Goal: Task Accomplishment & Management: Manage account settings

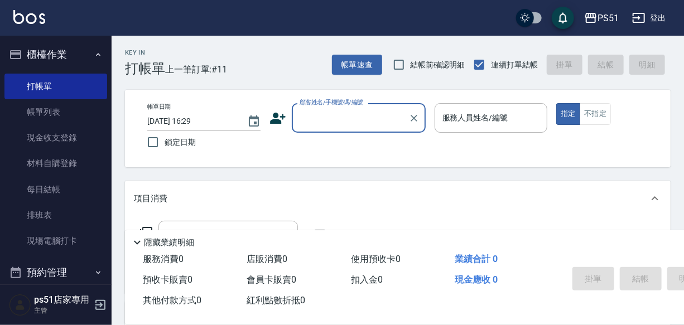
click at [358, 122] on input "顧客姓名/手機號碼/編號" at bounding box center [350, 118] width 107 height 20
click at [361, 117] on input "顧客姓名/手機號碼/編號" at bounding box center [350, 118] width 107 height 20
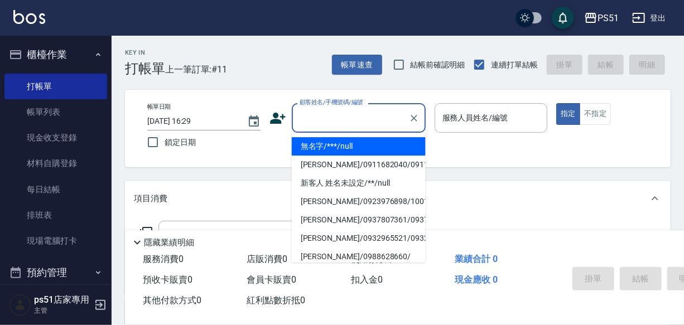
click at [363, 147] on li "無名字/***/null" at bounding box center [359, 146] width 134 height 18
type input "無名字/***/null"
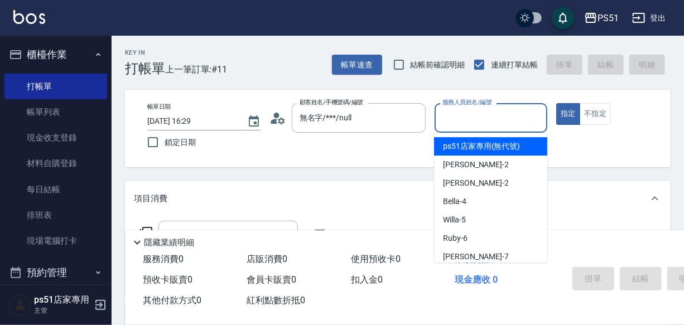
click at [471, 117] on input "服務人員姓名/編號" at bounding box center [491, 118] width 103 height 20
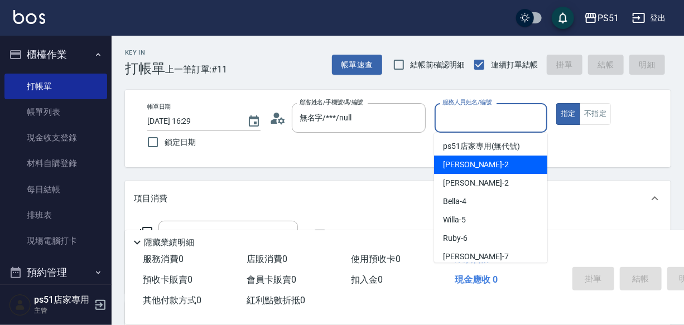
click at [468, 162] on div "[PERSON_NAME] -2" at bounding box center [490, 165] width 113 height 18
type input "[PERSON_NAME]-2"
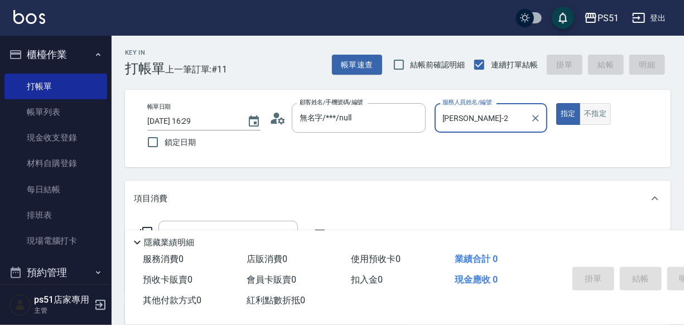
click at [593, 108] on button "不指定" at bounding box center [595, 114] width 31 height 22
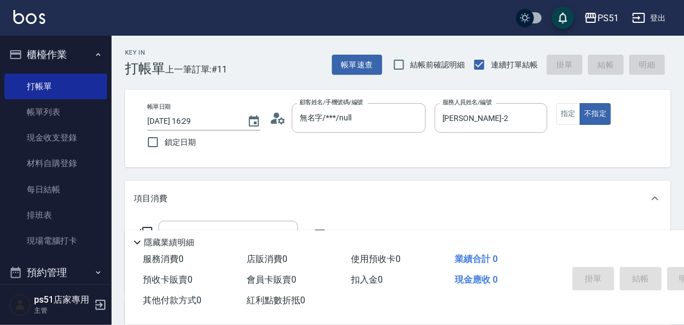
scroll to position [118, 0]
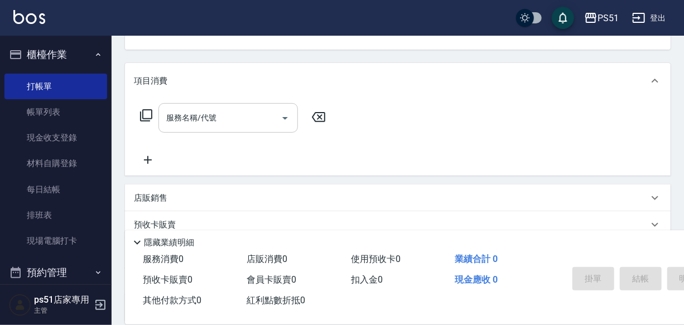
click at [190, 128] on input "服務名稱/代號" at bounding box center [220, 118] width 113 height 20
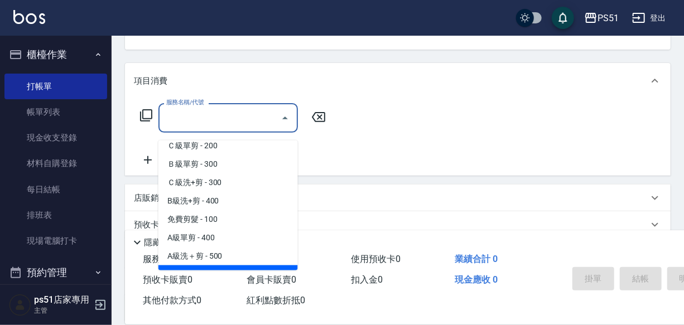
scroll to position [355, 0]
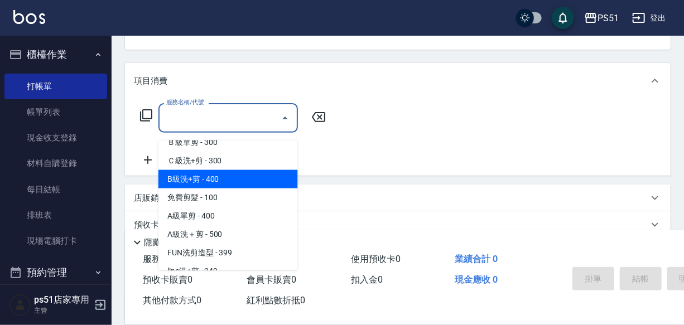
click at [239, 174] on span "B級洗+剪 - 400" at bounding box center [229, 179] width 140 height 18
type input "B級洗+剪(204)"
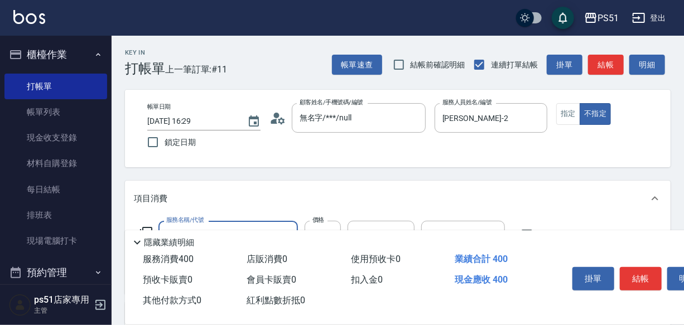
scroll to position [118, 0]
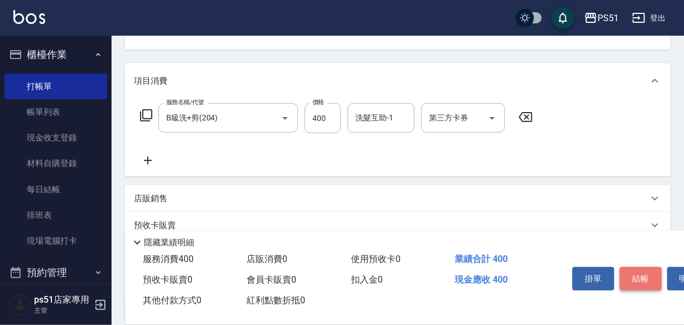
click at [629, 275] on button "結帳" at bounding box center [641, 278] width 42 height 23
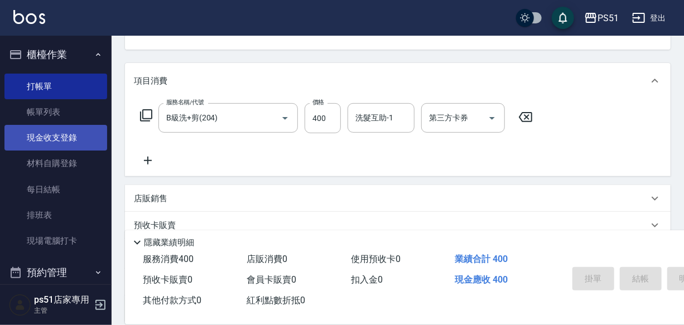
type input "[DATE] 17:20"
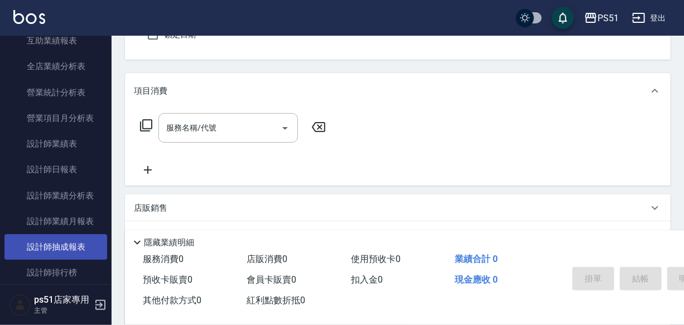
scroll to position [592, 0]
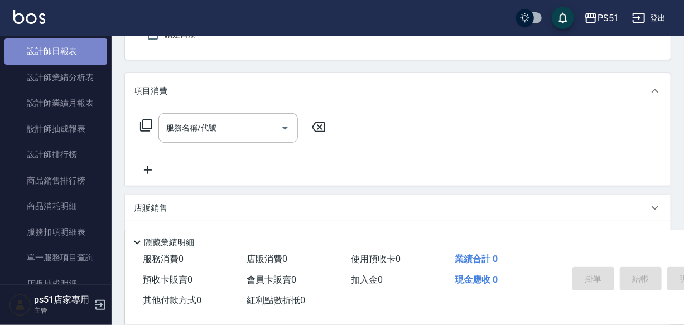
click at [61, 60] on link "設計師日報表" at bounding box center [55, 52] width 103 height 26
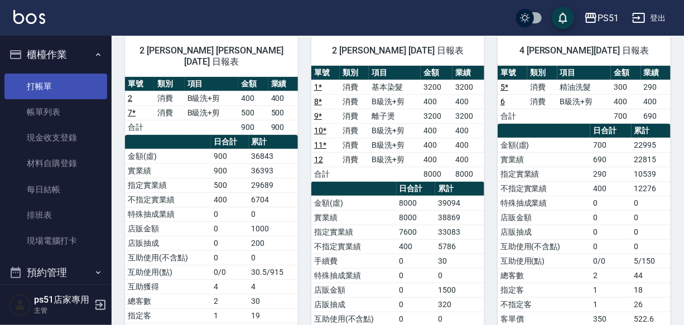
click at [69, 80] on link "打帳單" at bounding box center [55, 87] width 103 height 26
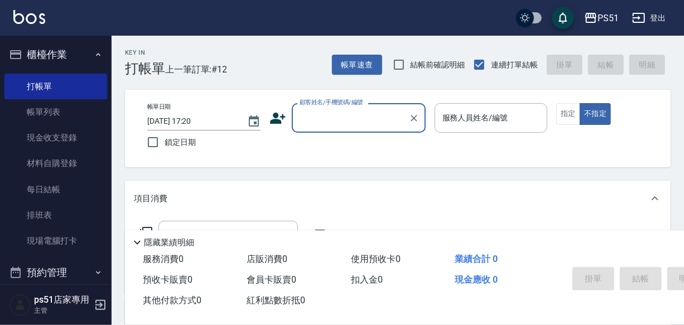
click at [323, 121] on input "顧客姓名/手機號碼/編號" at bounding box center [350, 118] width 107 height 20
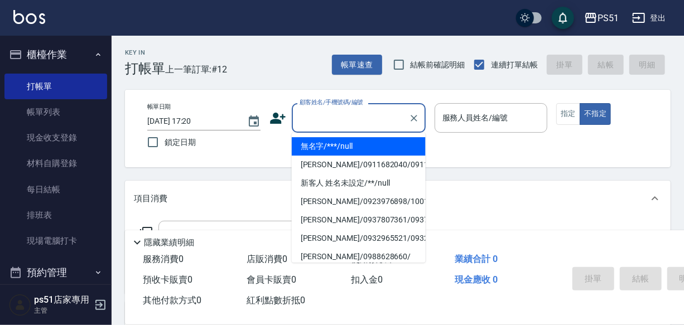
click at [329, 143] on li "無名字/***/null" at bounding box center [359, 146] width 134 height 18
type input "無名字/***/null"
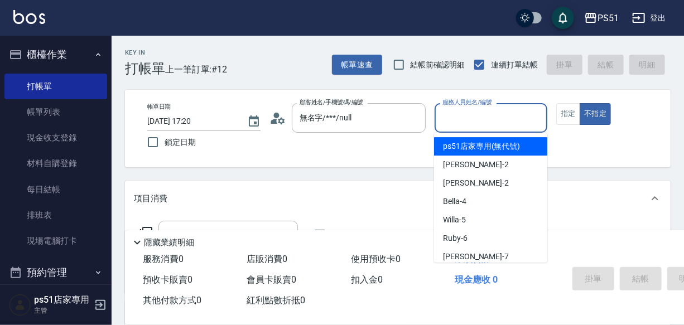
click at [476, 113] on input "服務人員姓名/編號" at bounding box center [491, 118] width 103 height 20
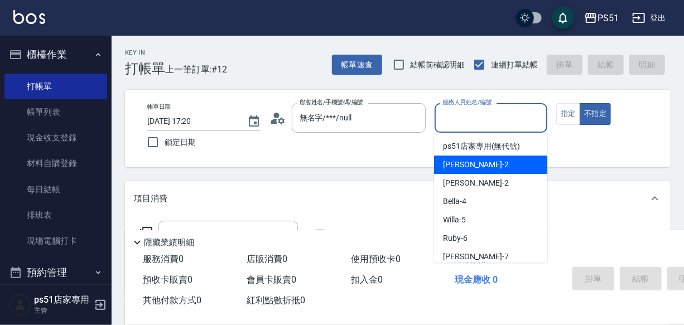
click at [483, 171] on div "[PERSON_NAME] -2" at bounding box center [490, 165] width 113 height 18
type input "[PERSON_NAME]-2"
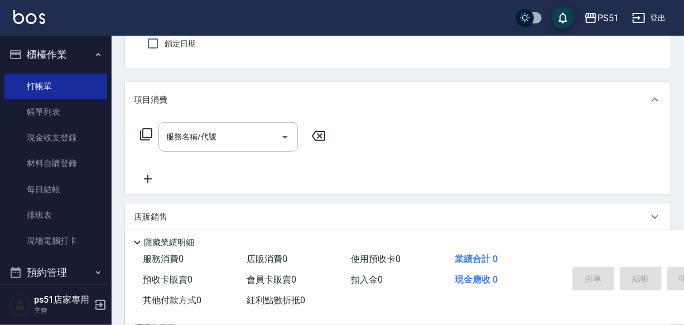
scroll to position [118, 0]
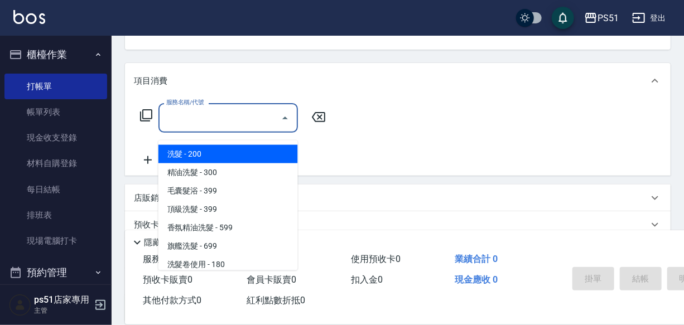
click at [202, 128] on input "服務名稱/代號" at bounding box center [220, 118] width 113 height 20
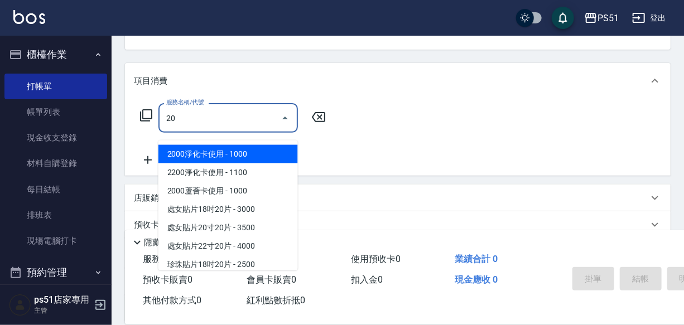
type input "2"
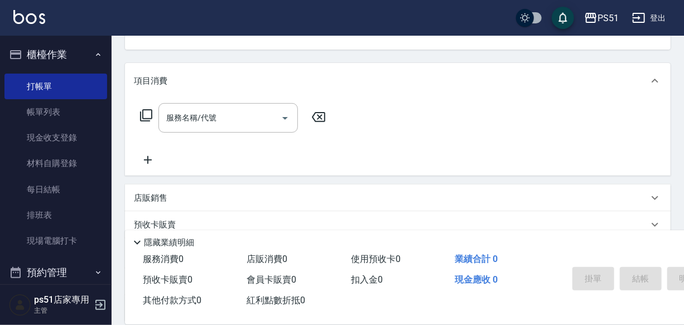
click at [147, 118] on icon at bounding box center [146, 115] width 13 height 13
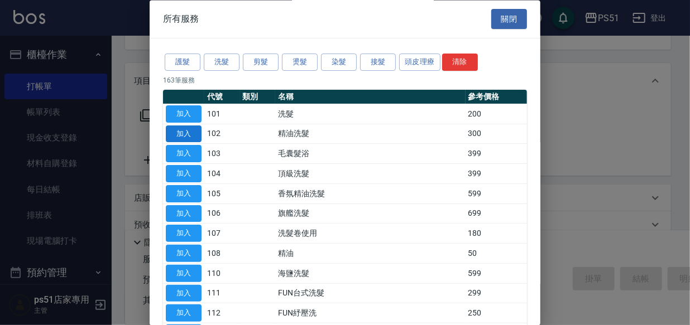
click at [193, 128] on button "加入" at bounding box center [184, 134] width 36 height 17
type input "精油洗髮(102)"
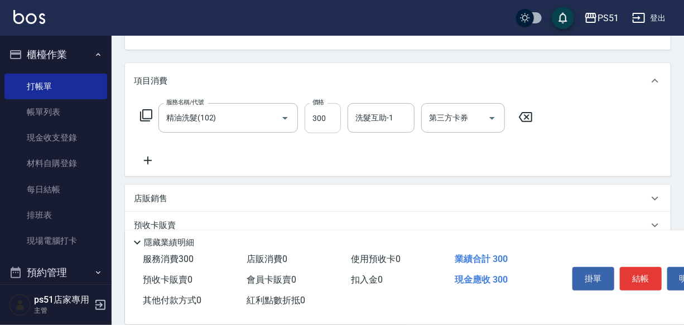
click at [331, 126] on input "300" at bounding box center [323, 118] width 36 height 30
type input "450"
click at [625, 190] on div "項目消費 服務名稱/代號 精油洗髮(102) 服務名稱/代號 價格 450 價格 洗髮互助-1 洗髮互助-1 第三方卡券 第三方卡券 店販銷售 服務人員姓名/…" at bounding box center [398, 193] width 546 height 260
click at [640, 274] on button "結帳" at bounding box center [641, 278] width 42 height 23
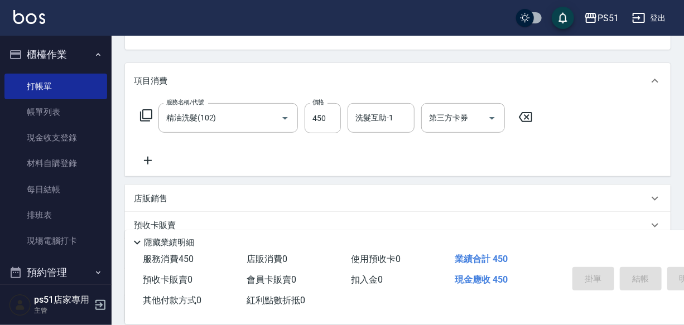
type input "[DATE] 17:21"
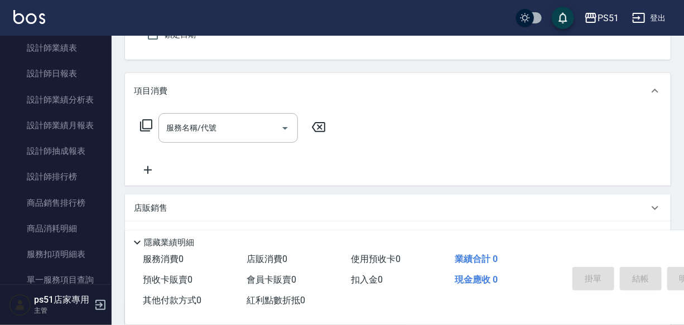
scroll to position [592, 0]
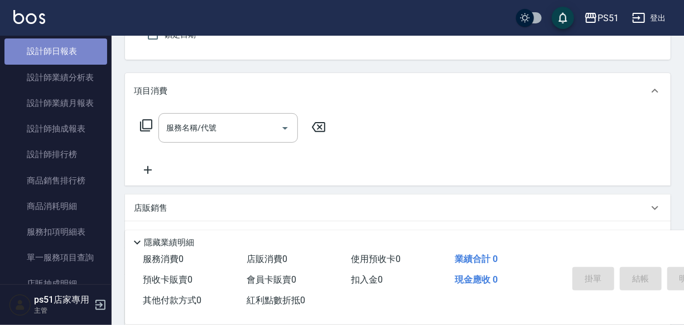
click at [66, 46] on link "設計師日報表" at bounding box center [55, 52] width 103 height 26
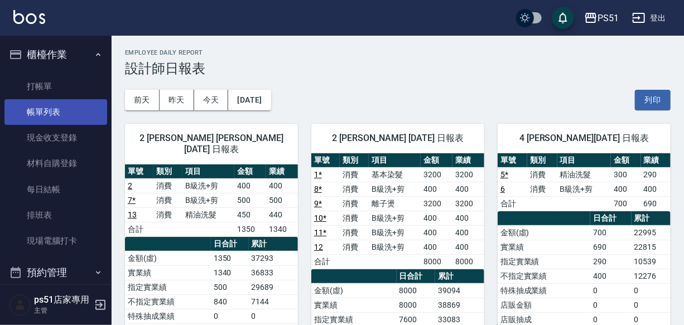
click at [85, 115] on link "帳單列表" at bounding box center [55, 112] width 103 height 26
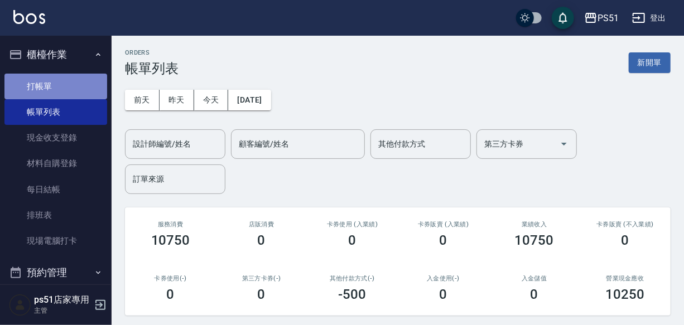
click at [71, 90] on link "打帳單" at bounding box center [55, 87] width 103 height 26
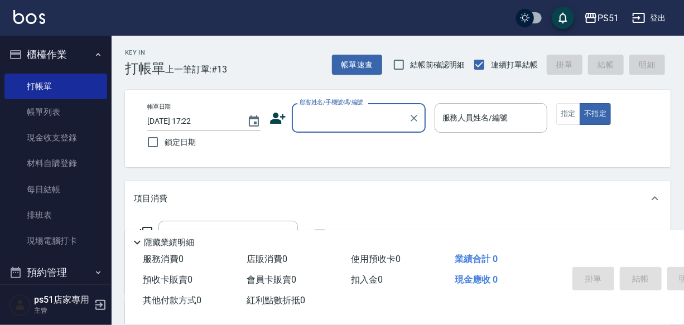
click at [331, 117] on input "顧客姓名/手機號碼/編號" at bounding box center [350, 118] width 107 height 20
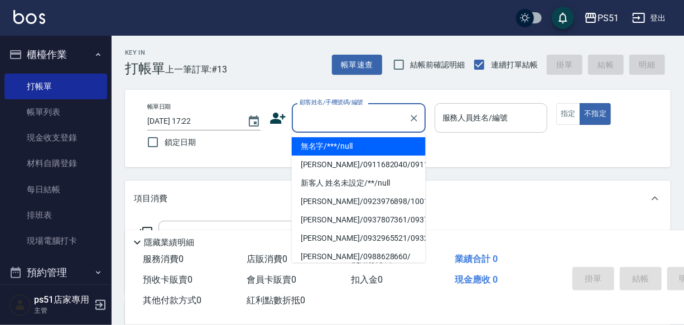
drag, startPoint x: 351, startPoint y: 142, endPoint x: 466, endPoint y: 126, distance: 115.7
click at [352, 142] on li "無名字/***/null" at bounding box center [359, 146] width 134 height 18
type input "無名字/***/null"
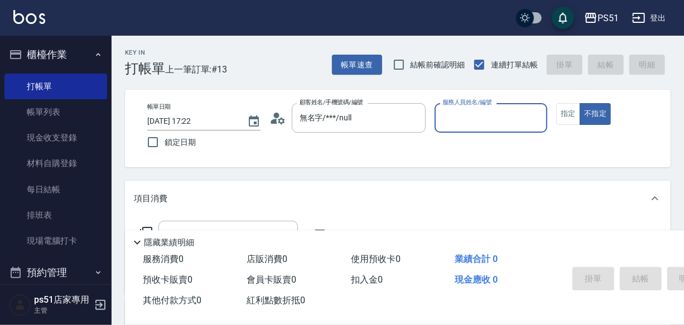
click at [466, 126] on input "服務人員姓名/編號" at bounding box center [491, 118] width 103 height 20
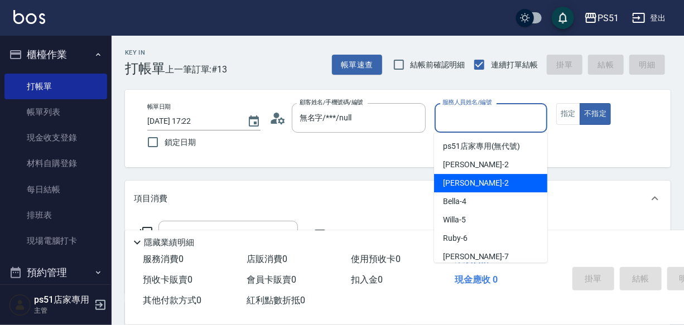
click at [465, 195] on div "Bella -4" at bounding box center [490, 202] width 113 height 18
type input "Bella-4"
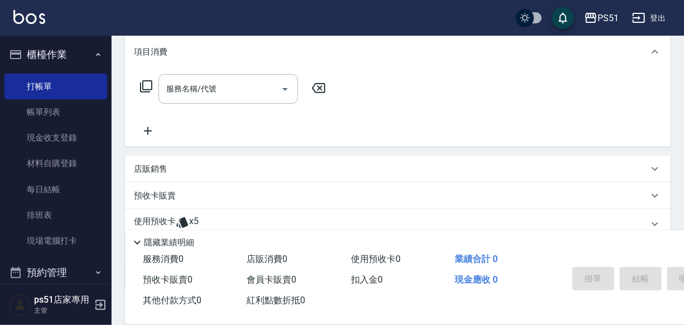
scroll to position [108, 0]
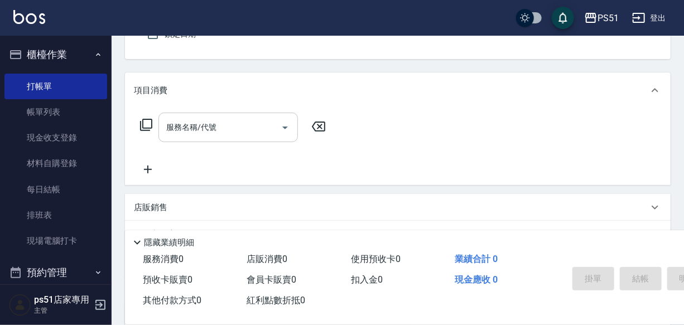
click at [218, 136] on input "服務名稱/代號" at bounding box center [220, 128] width 113 height 20
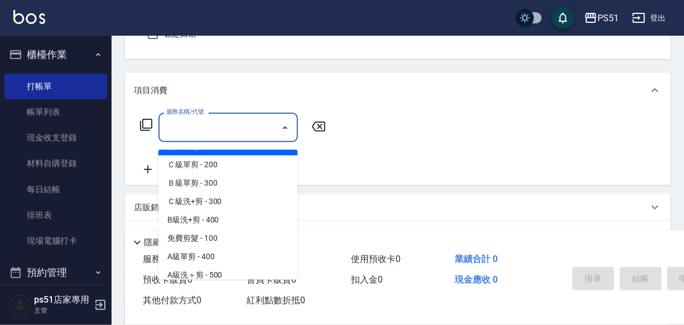
scroll to position [355, 0]
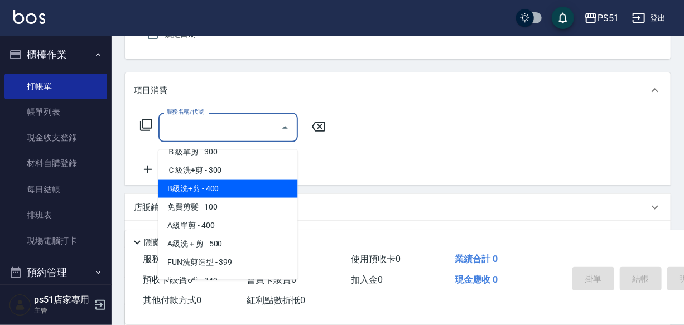
click at [237, 190] on span "B級洗+剪 - 400" at bounding box center [229, 189] width 140 height 18
type input "B級洗+剪(204)"
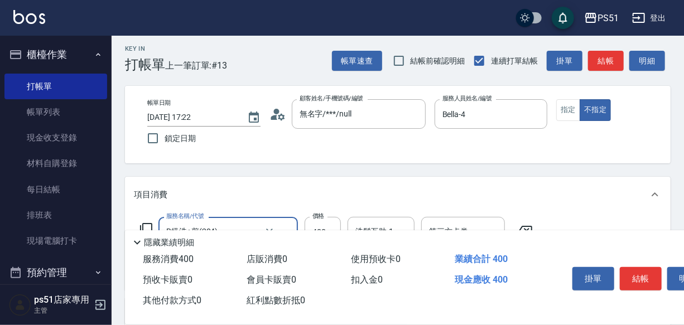
scroll to position [0, 0]
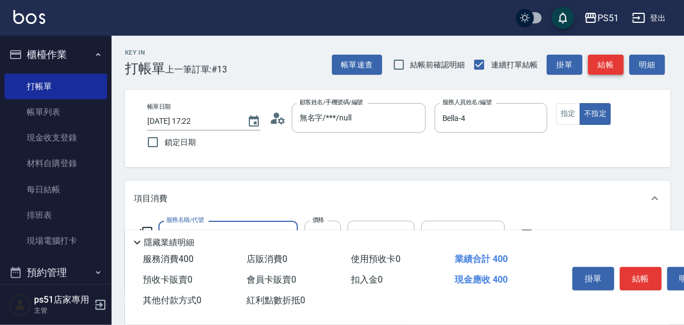
click at [599, 57] on button "結帳" at bounding box center [606, 65] width 36 height 21
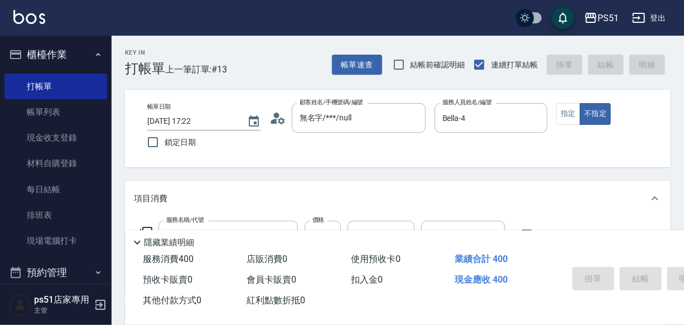
type input "[DATE] 17:51"
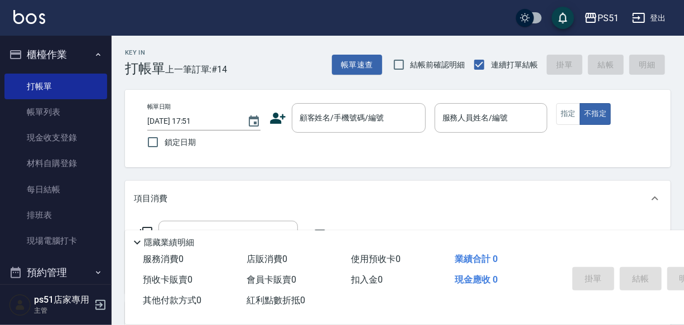
click at [308, 66] on div "Key In 打帳單 上一筆訂單:#14 帳單速查 結帳前確認明細 連續打單結帳 掛單 結帳 明細" at bounding box center [391, 56] width 559 height 41
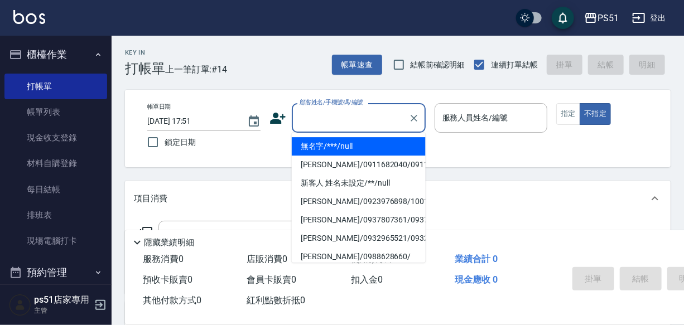
click at [307, 114] on input "顧客姓名/手機號碼/編號" at bounding box center [350, 118] width 107 height 20
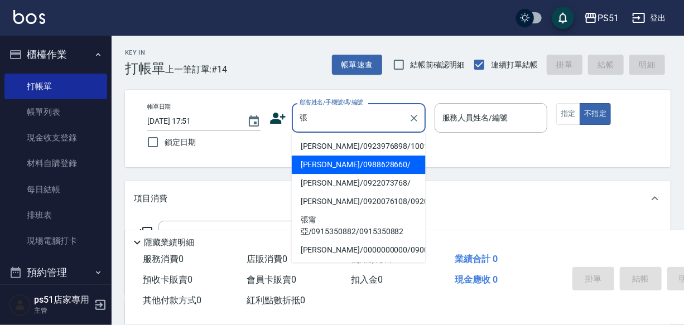
click at [344, 157] on li "[PERSON_NAME]/0988628660/" at bounding box center [359, 165] width 134 height 18
type input "[PERSON_NAME]/0988628660/"
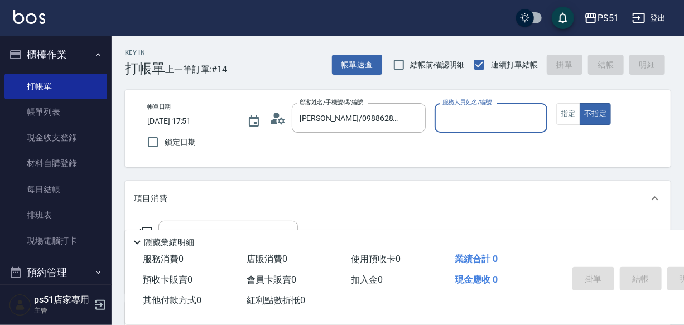
type input "Ailee-9"
click at [566, 118] on button "指定" at bounding box center [569, 114] width 24 height 22
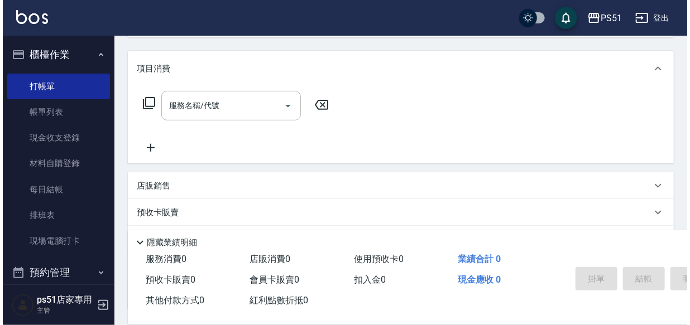
scroll to position [108, 0]
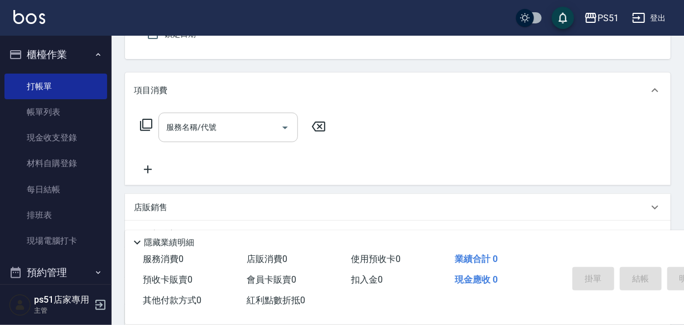
click at [203, 130] on div "服務名稱/代號 服務名稱/代號" at bounding box center [229, 128] width 140 height 30
click at [148, 132] on icon at bounding box center [146, 124] width 13 height 13
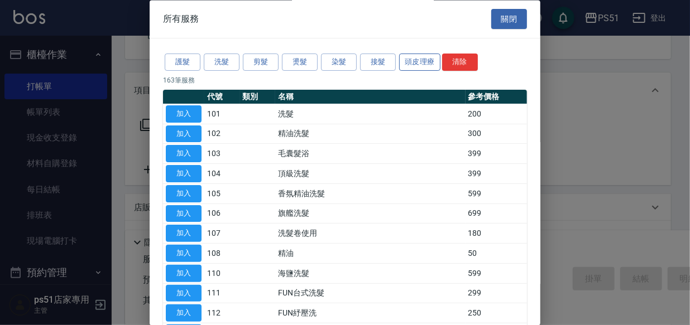
click at [405, 63] on button "頭皮理療" at bounding box center [419, 62] width 41 height 17
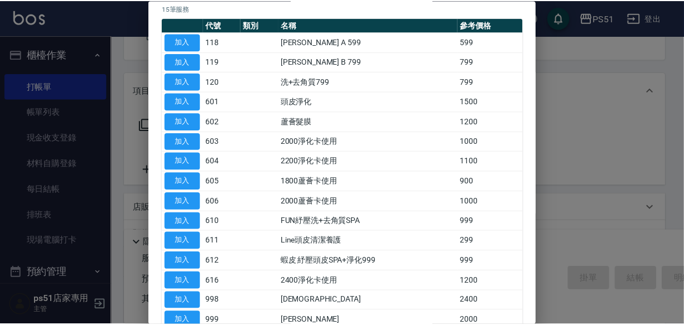
scroll to position [138, 0]
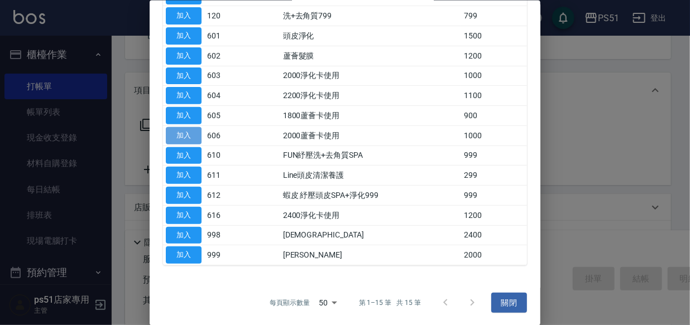
click at [193, 135] on button "加入" at bounding box center [184, 135] width 36 height 17
type input "2000蘆薈卡使用(606)"
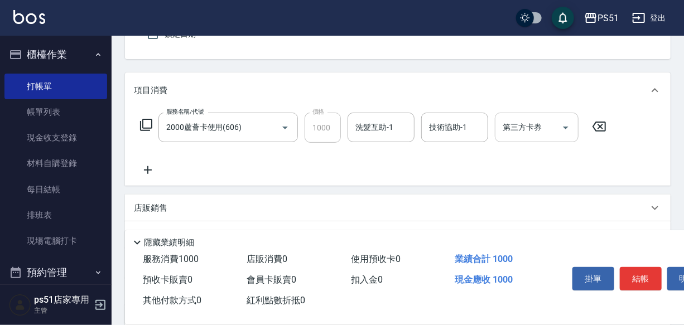
click at [547, 133] on input "第三方卡券" at bounding box center [528, 128] width 57 height 20
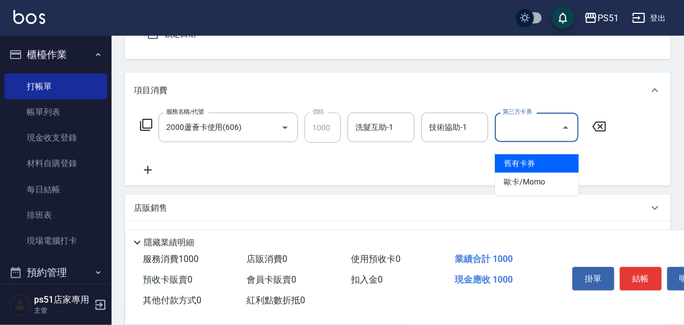
click at [543, 156] on span "舊有卡券" at bounding box center [537, 164] width 84 height 18
type input "舊有卡券"
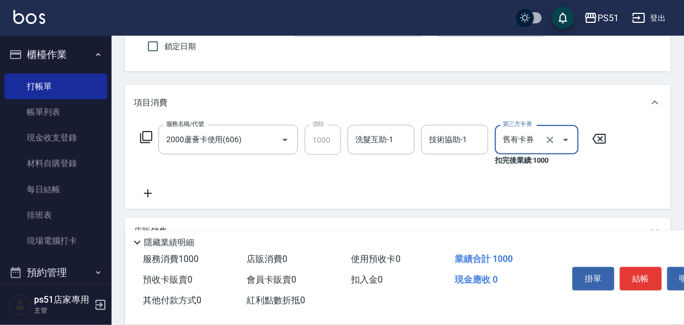
scroll to position [118, 0]
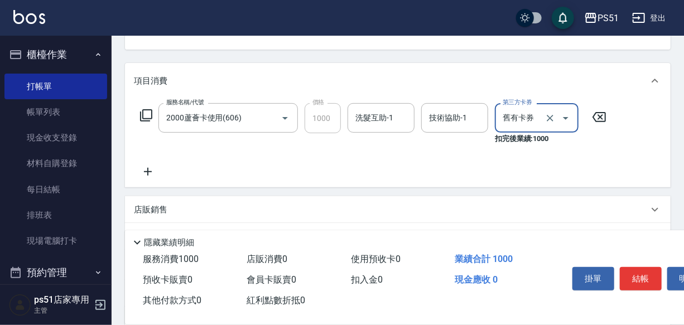
click at [637, 276] on button "結帳" at bounding box center [641, 278] width 42 height 23
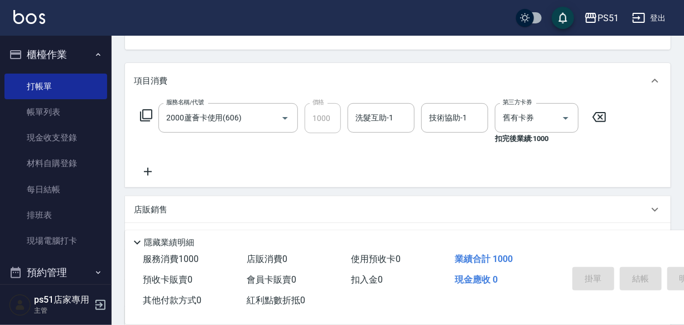
type input "[DATE] 18:06"
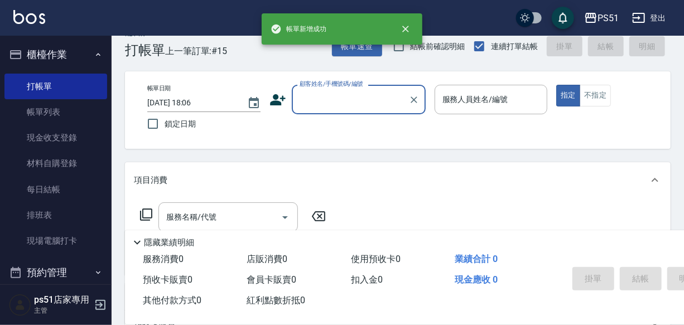
scroll to position [0, 0]
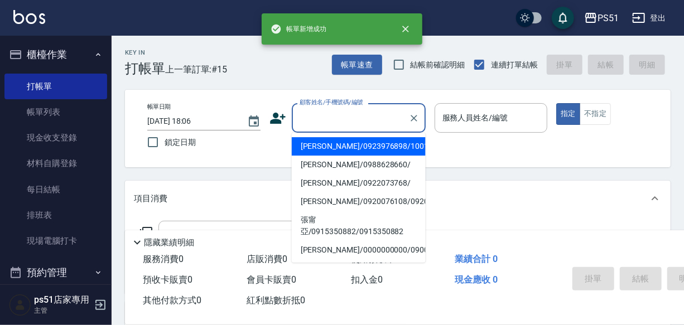
click at [317, 123] on input "顧客姓名/手機號碼/編號" at bounding box center [350, 118] width 107 height 20
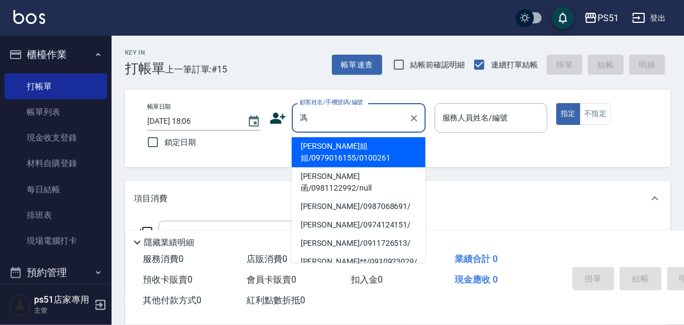
click at [328, 167] on li "[PERSON_NAME]函/0981122992/null" at bounding box center [359, 182] width 134 height 30
type input "[PERSON_NAME]函/0981122992/null"
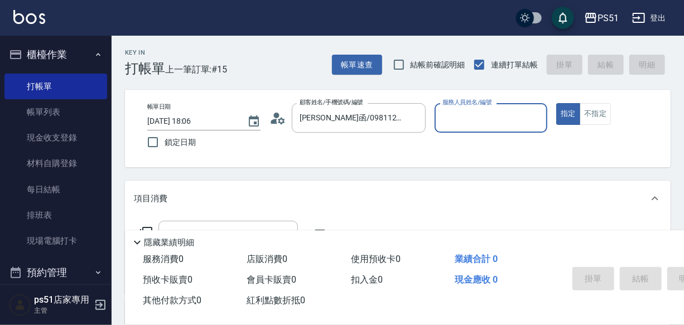
type input "Ailee-9"
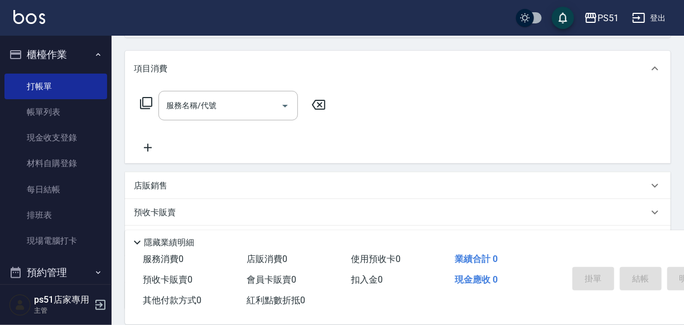
scroll to position [108, 0]
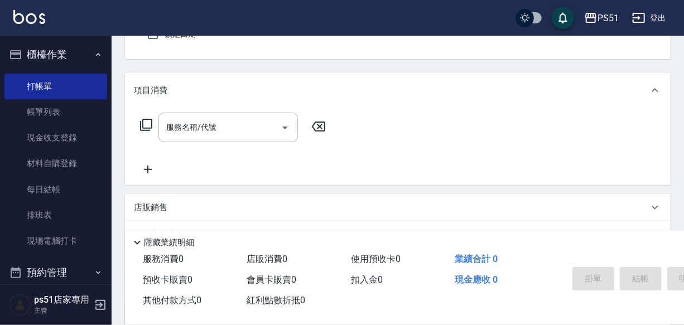
click at [140, 132] on icon at bounding box center [146, 124] width 13 height 13
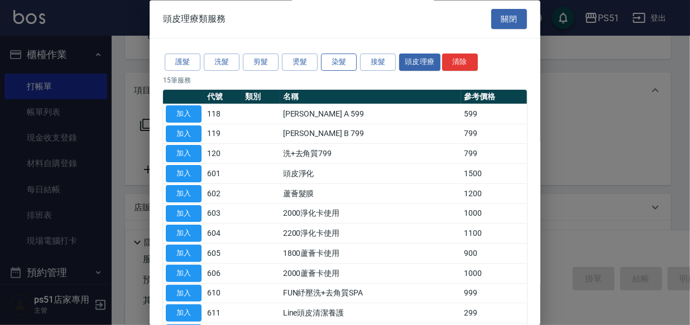
click at [344, 61] on button "染髮" at bounding box center [339, 62] width 36 height 17
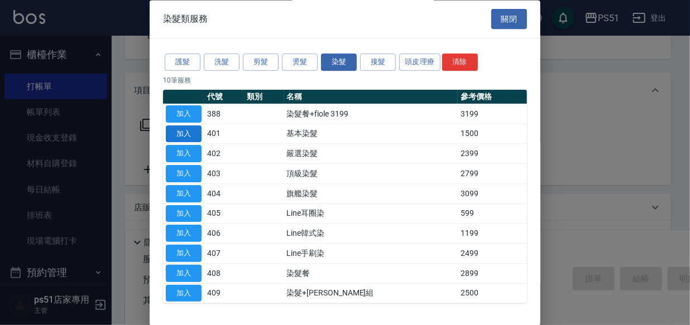
click at [195, 130] on button "加入" at bounding box center [184, 134] width 36 height 17
type input "基本染髮(401)"
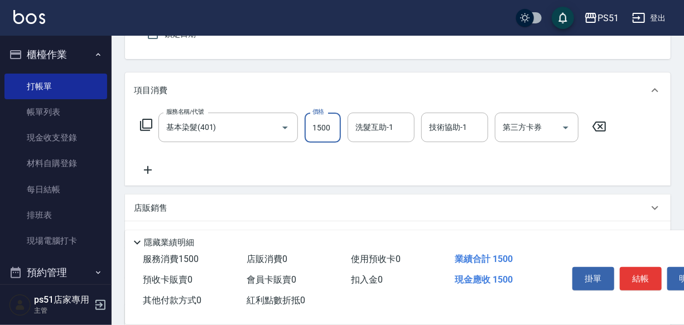
click at [326, 130] on input "1500" at bounding box center [323, 128] width 36 height 30
type input "2000"
click at [642, 273] on button "結帳" at bounding box center [641, 278] width 42 height 23
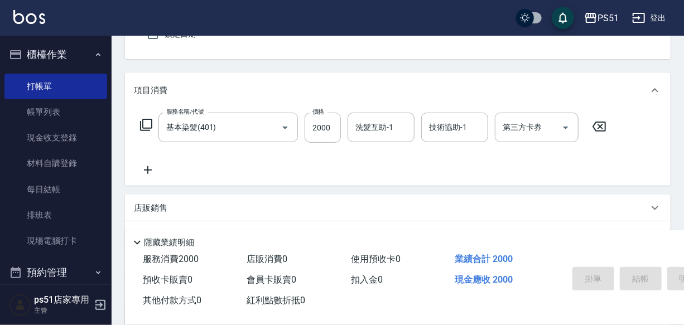
type input "[DATE] 18:07"
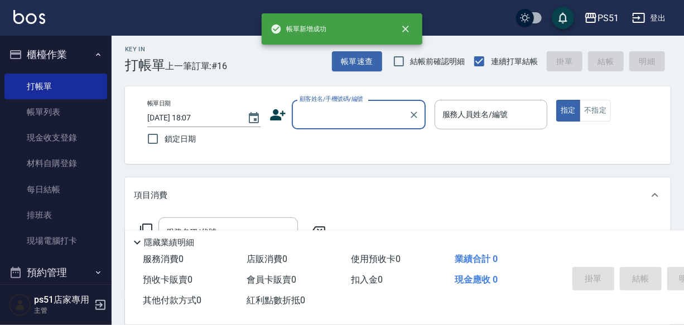
scroll to position [0, 0]
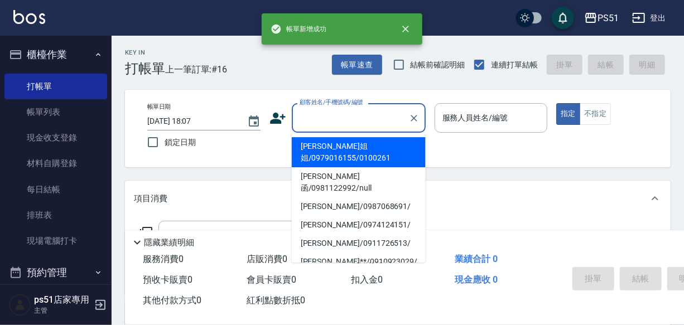
click at [366, 118] on input "顧客姓名/手機號碼/編號" at bounding box center [350, 118] width 107 height 20
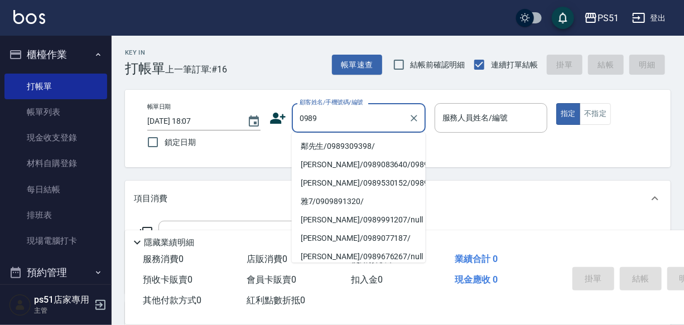
click at [326, 151] on li "鄰先生/0989309398/" at bounding box center [359, 146] width 134 height 18
type input "鄰先生/0989309398/"
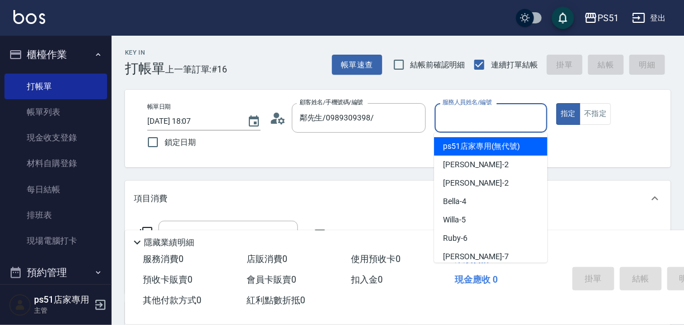
click at [528, 119] on input "服務人員姓名/編號" at bounding box center [491, 118] width 103 height 20
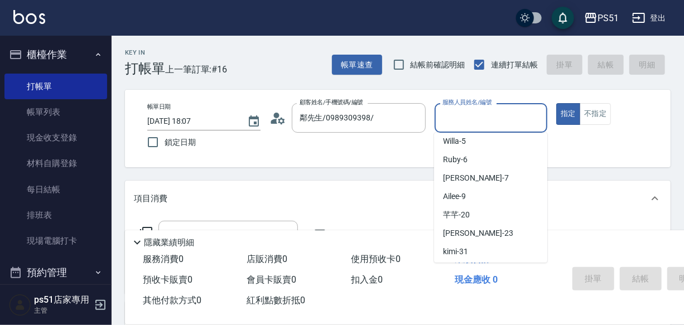
scroll to position [118, 0]
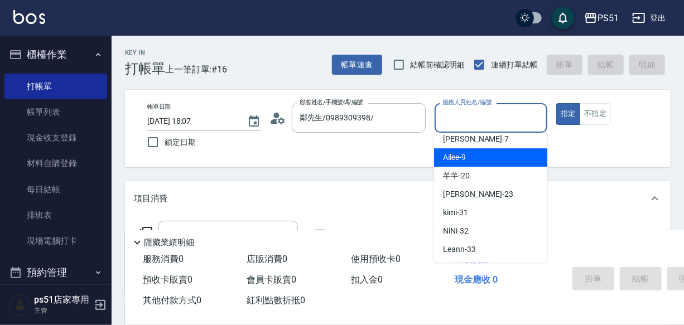
click at [461, 154] on span "Ailee -9" at bounding box center [454, 158] width 23 height 12
type input "Ailee-9"
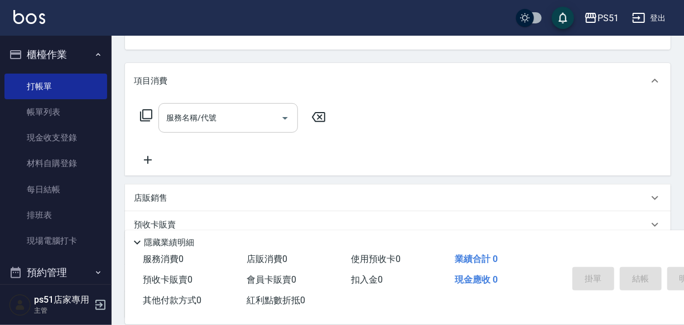
click at [200, 128] on input "服務名稱/代號" at bounding box center [220, 118] width 113 height 20
click at [144, 120] on icon at bounding box center [146, 115] width 13 height 13
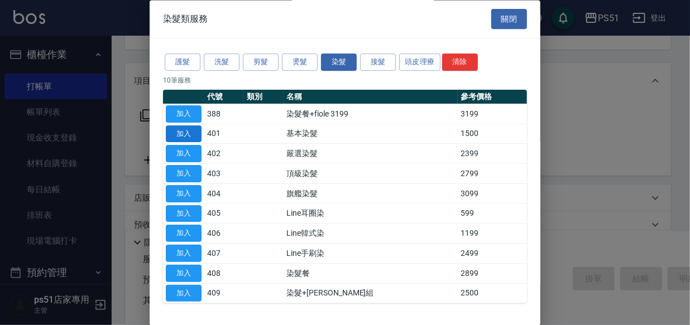
click at [189, 131] on button "加入" at bounding box center [184, 134] width 36 height 17
type input "基本染髮(401)"
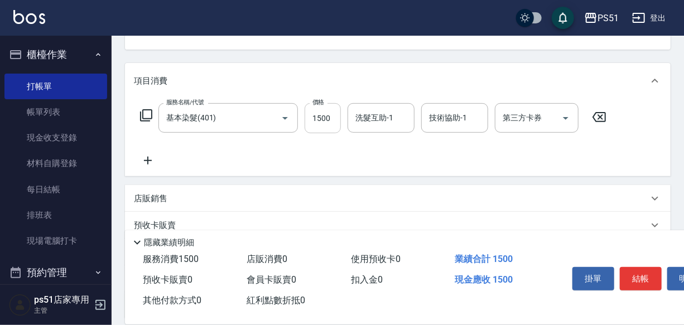
click at [313, 122] on input "1500" at bounding box center [323, 118] width 36 height 30
type input "2300"
click at [631, 282] on button "結帳" at bounding box center [641, 278] width 42 height 23
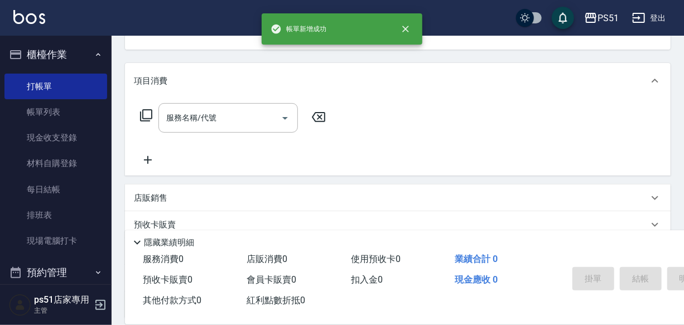
scroll to position [108, 0]
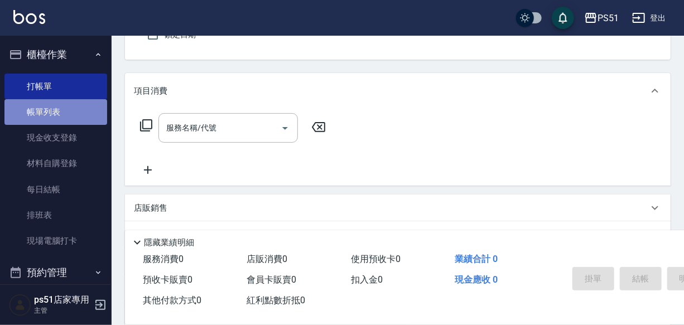
click at [75, 110] on link "帳單列表" at bounding box center [55, 112] width 103 height 26
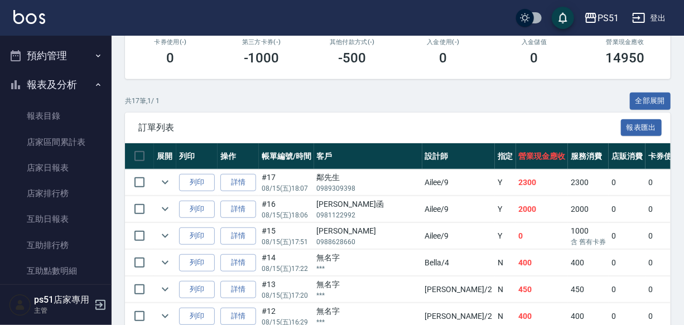
scroll to position [237, 0]
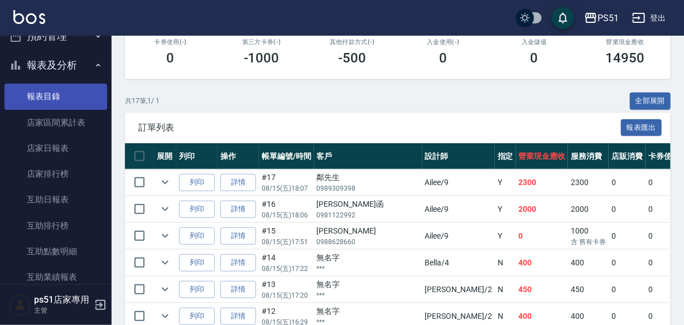
click at [83, 92] on link "報表目錄" at bounding box center [55, 97] width 103 height 26
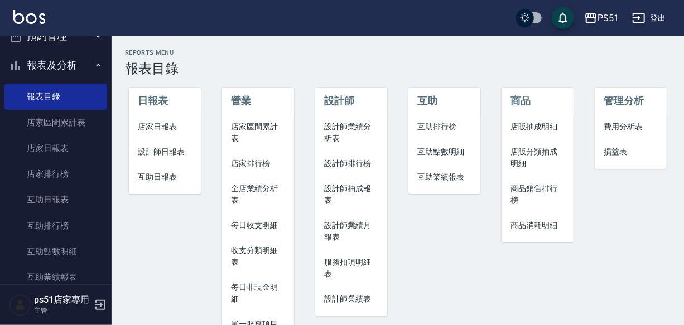
click at [173, 170] on li "互助日報表" at bounding box center [165, 177] width 72 height 25
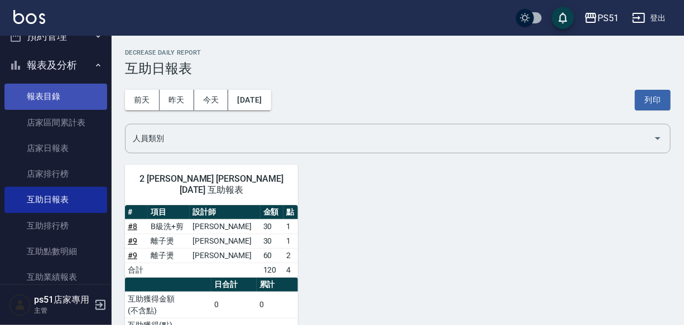
click at [68, 108] on link "報表目錄" at bounding box center [55, 97] width 103 height 26
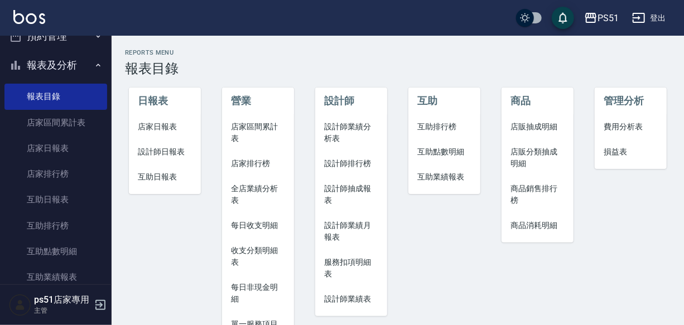
click at [173, 142] on li "設計師日報表" at bounding box center [165, 152] width 72 height 25
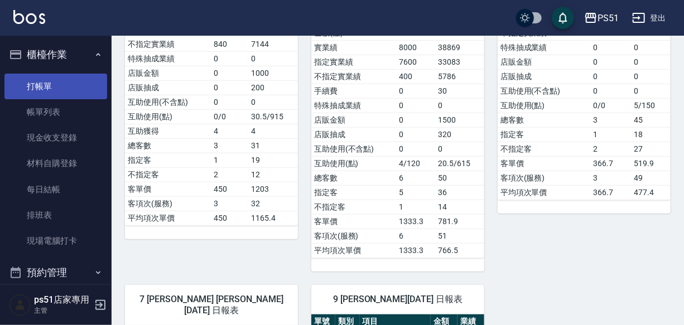
scroll to position [237, 0]
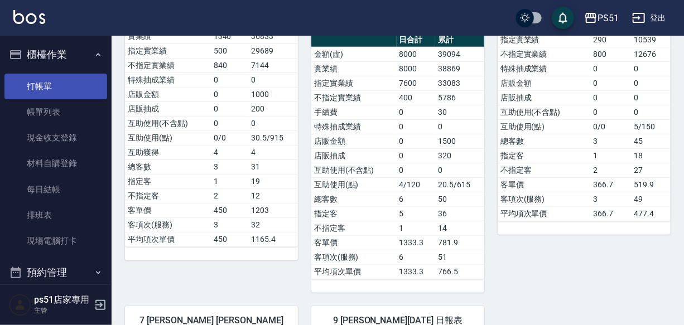
click at [56, 97] on link "打帳單" at bounding box center [55, 87] width 103 height 26
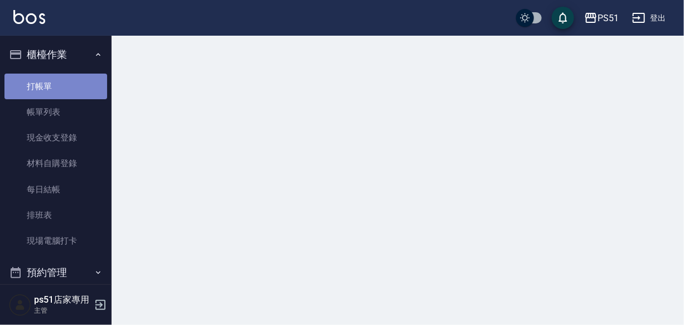
click at [56, 97] on link "打帳單" at bounding box center [55, 87] width 103 height 26
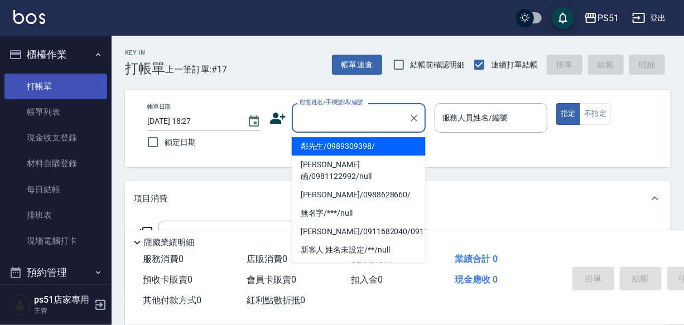
type input "鄰先生/0989309398/"
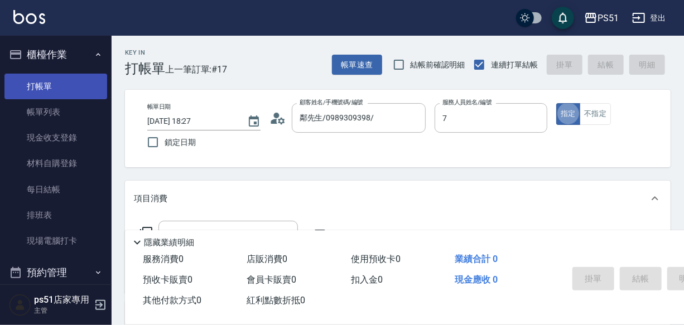
type input "[PERSON_NAME]-7"
type button "true"
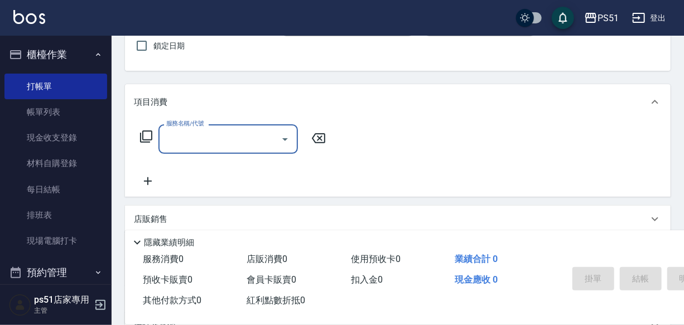
scroll to position [118, 0]
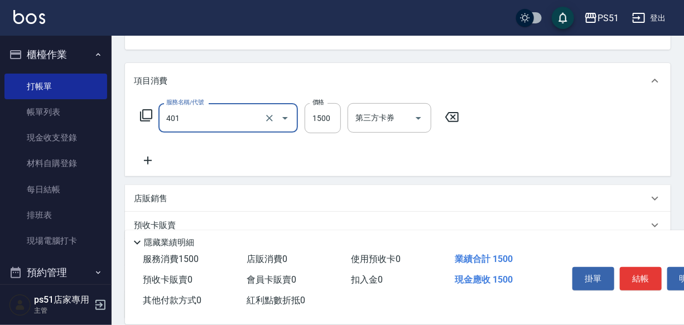
type input "基本染髮(401)"
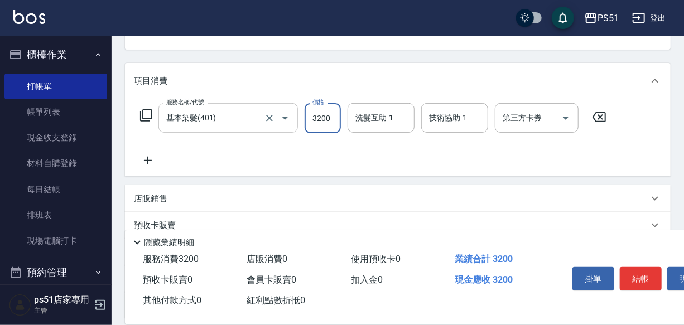
type input "3200"
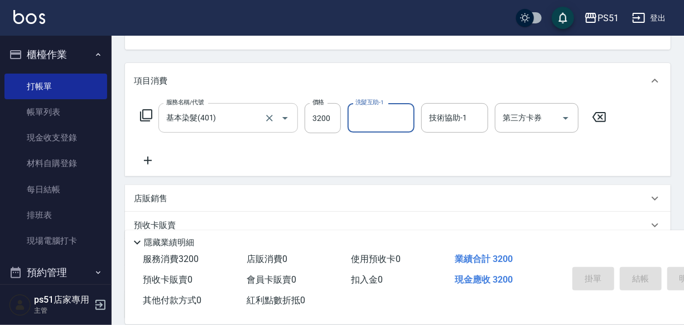
scroll to position [108, 0]
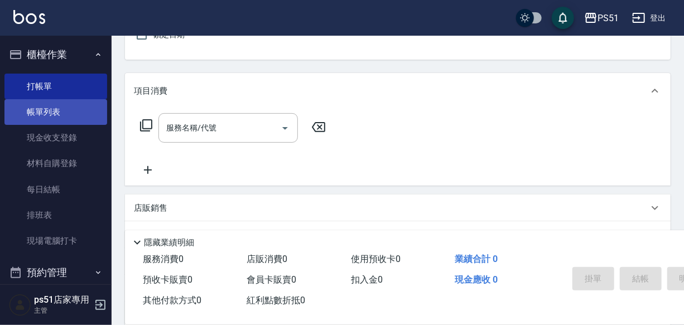
click at [39, 111] on link "帳單列表" at bounding box center [55, 112] width 103 height 26
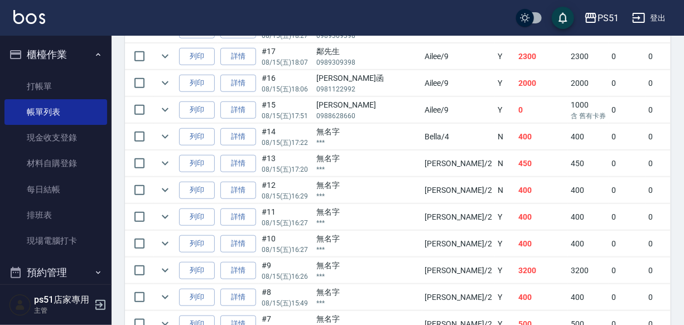
scroll to position [473, 0]
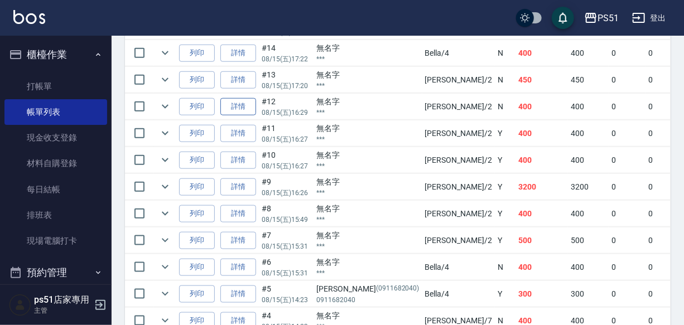
click at [240, 102] on link "詳情" at bounding box center [239, 106] width 36 height 17
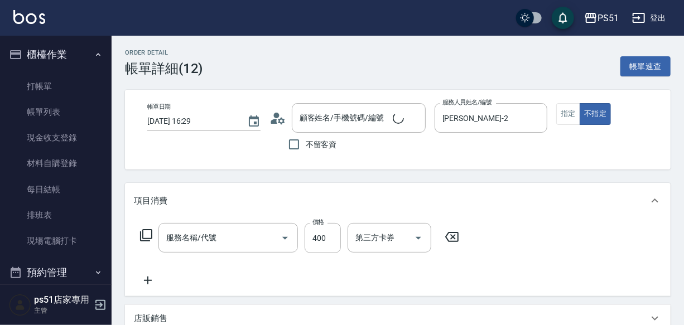
type input "[DATE] 16:29"
type input "[PERSON_NAME]-2"
type input "無名字/***/null"
type input "B級洗+剪(204)"
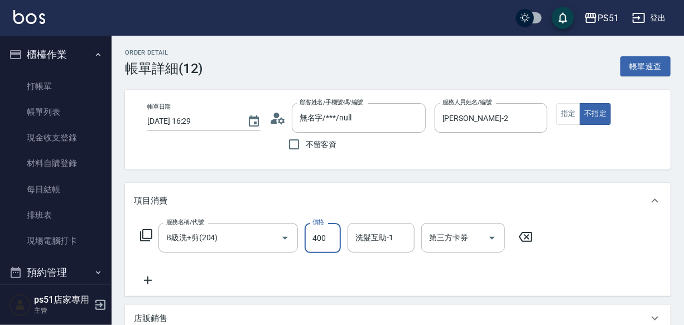
click at [319, 247] on input "400" at bounding box center [323, 238] width 36 height 30
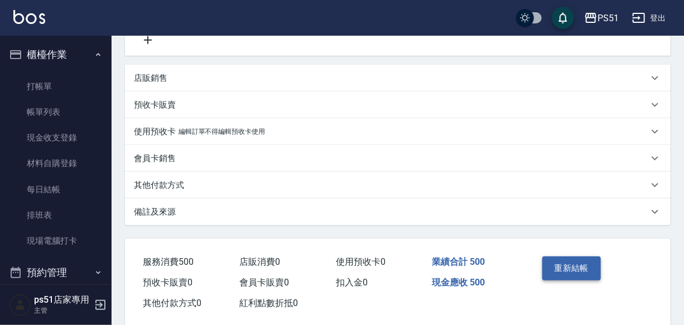
scroll to position [267, 0]
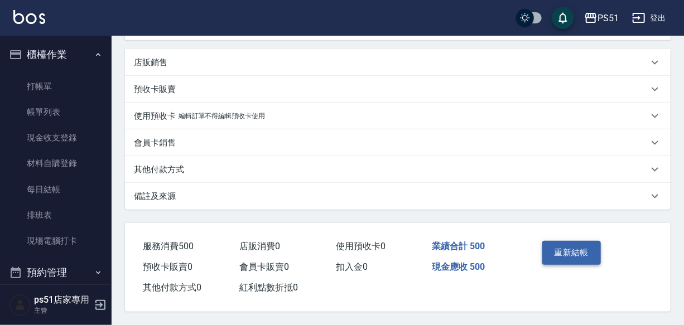
type input "500"
click at [563, 253] on button "重新結帳" at bounding box center [572, 252] width 59 height 23
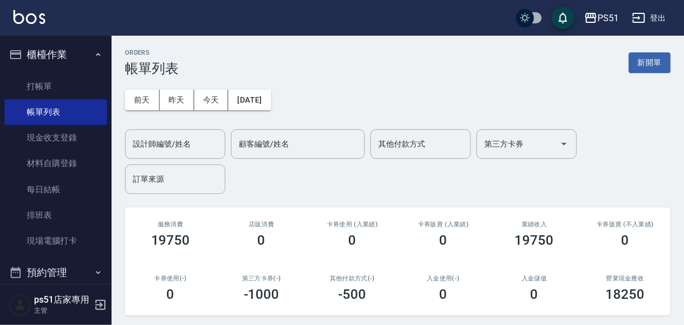
click at [81, 70] on ul "打帳單 帳單列表 現金收支登錄 材料自購登錄 每日結帳 排班表 現場電腦打卡" at bounding box center [55, 164] width 103 height 190
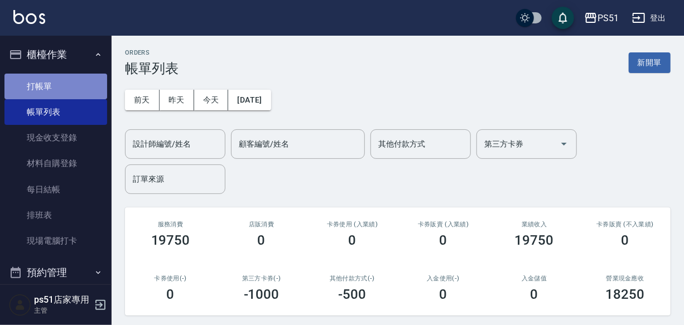
click at [64, 79] on link "打帳單" at bounding box center [55, 87] width 103 height 26
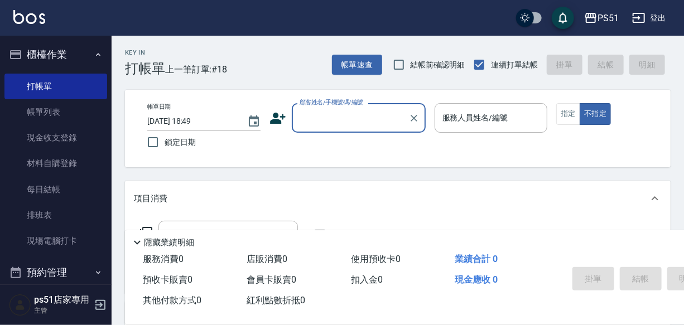
click at [313, 118] on input "顧客姓名/手機號碼/編號" at bounding box center [350, 118] width 107 height 20
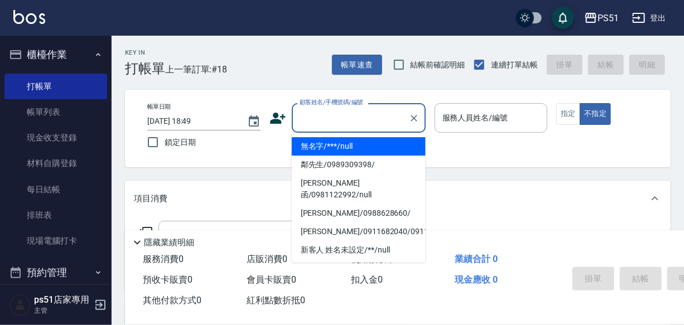
click at [328, 145] on li "無名字/***/null" at bounding box center [359, 146] width 134 height 18
type input "無名字/***/null"
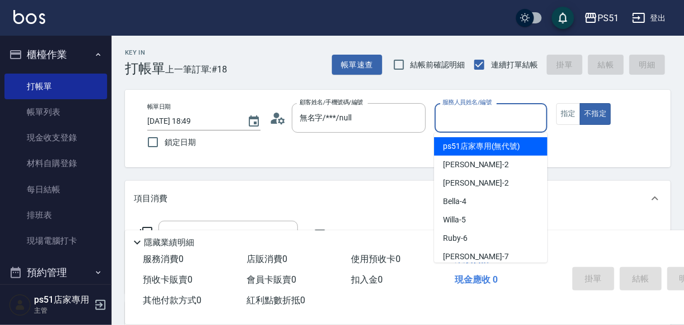
click at [516, 118] on input "服務人員姓名/編號" at bounding box center [491, 118] width 103 height 20
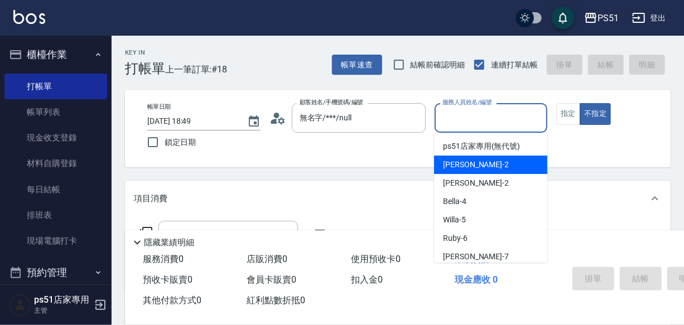
click at [514, 171] on div "[PERSON_NAME] -2" at bounding box center [490, 165] width 113 height 18
type input "[PERSON_NAME]-2"
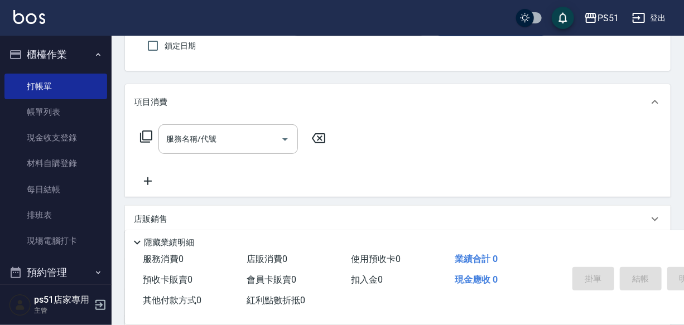
scroll to position [118, 0]
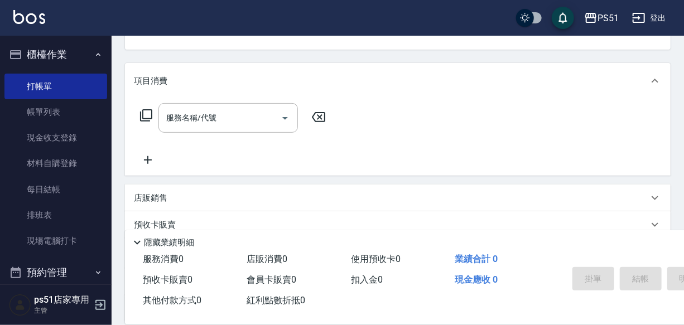
click at [141, 122] on icon at bounding box center [146, 115] width 13 height 13
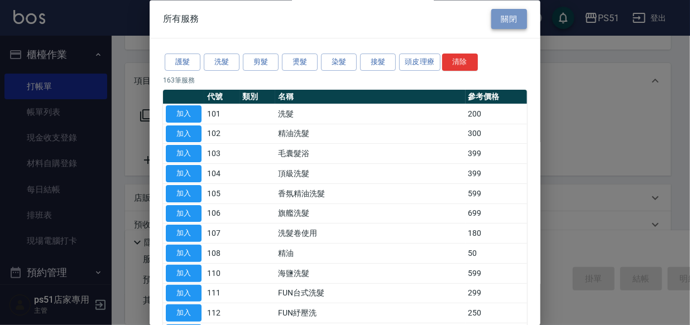
click at [507, 20] on button "關閉" at bounding box center [509, 19] width 36 height 21
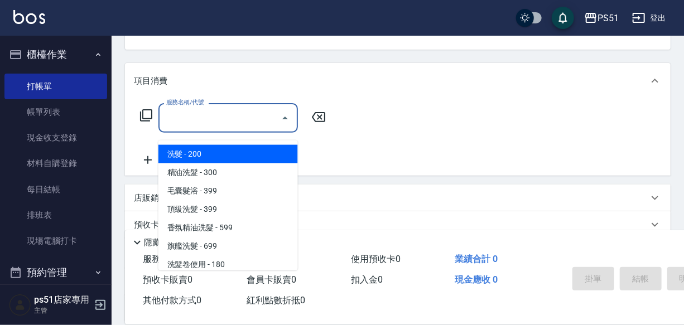
click at [233, 122] on input "服務名稱/代號" at bounding box center [220, 118] width 113 height 20
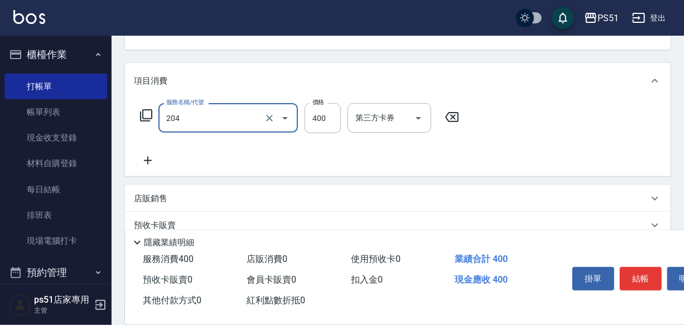
type input "B級洗+剪(204)"
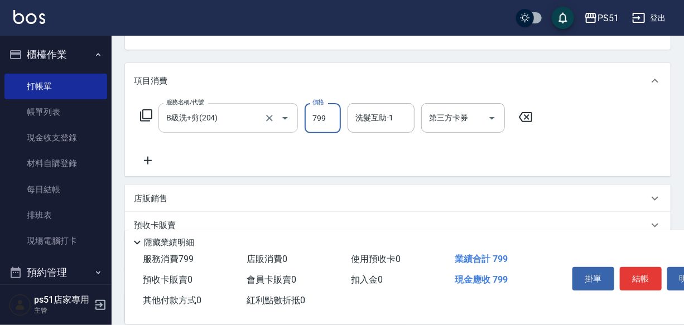
type input "799"
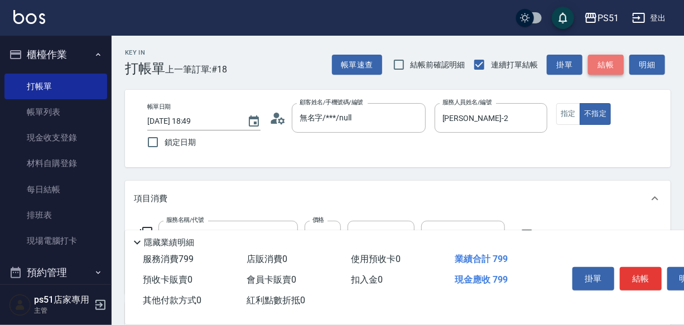
click at [607, 56] on button "結帳" at bounding box center [606, 65] width 36 height 21
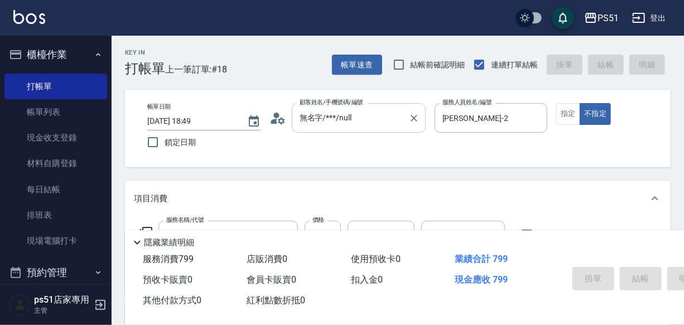
type input "[DATE] 18:50"
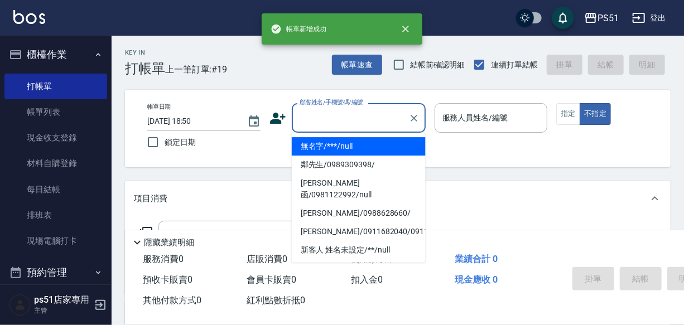
click at [340, 122] on input "顧客姓名/手機號碼/編號" at bounding box center [350, 118] width 107 height 20
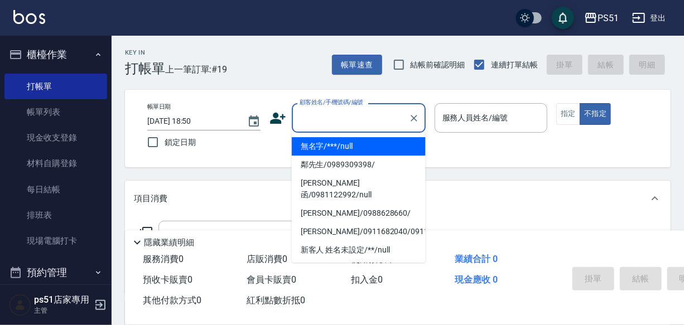
click at [346, 144] on li "無名字/***/null" at bounding box center [359, 146] width 134 height 18
type input "無名字/***/null"
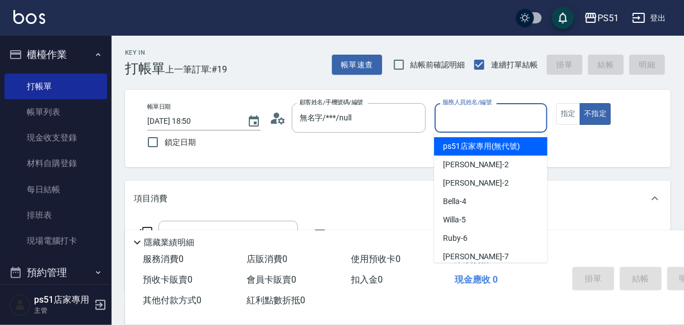
click at [487, 127] on input "服務人員姓名/編號" at bounding box center [491, 118] width 103 height 20
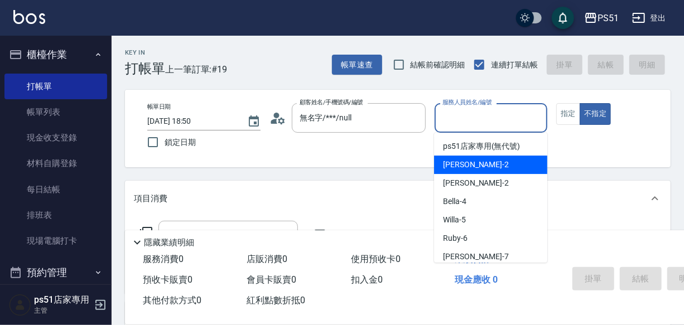
click at [491, 158] on div "[PERSON_NAME] -2" at bounding box center [490, 165] width 113 height 18
type input "[PERSON_NAME]-2"
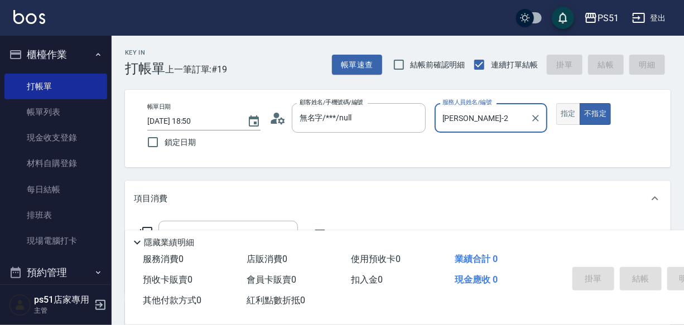
click at [569, 112] on button "指定" at bounding box center [569, 114] width 24 height 22
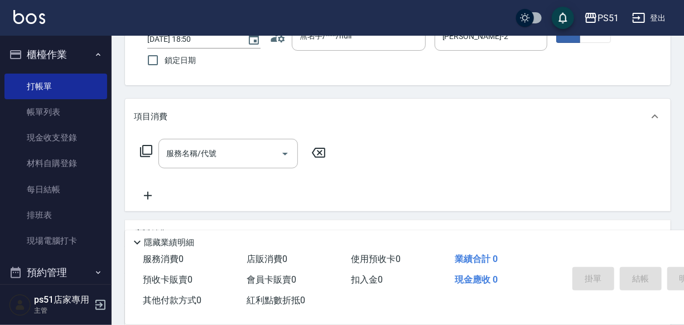
scroll to position [118, 0]
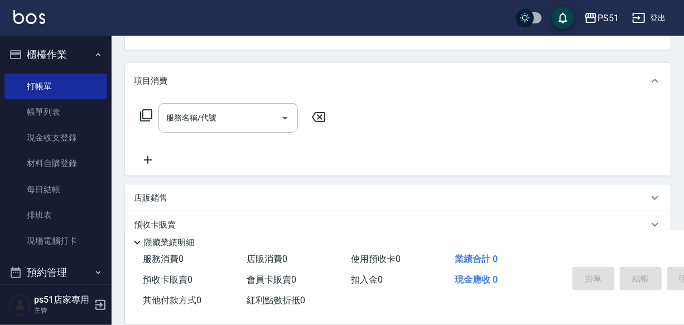
click at [141, 122] on icon at bounding box center [146, 115] width 12 height 12
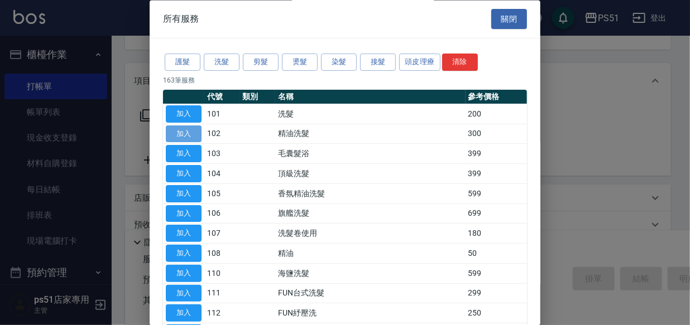
click at [185, 127] on button "加入" at bounding box center [184, 134] width 36 height 17
type input "精油洗髮(102)"
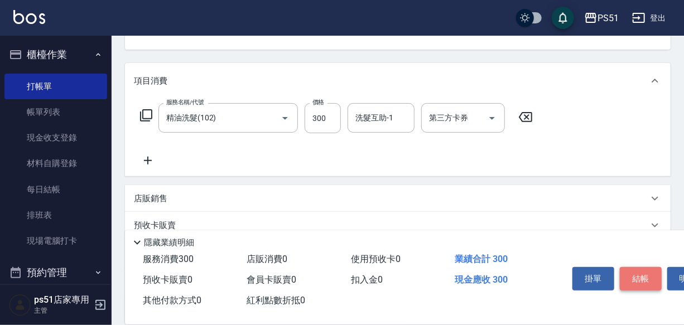
click at [629, 272] on button "結帳" at bounding box center [641, 278] width 42 height 23
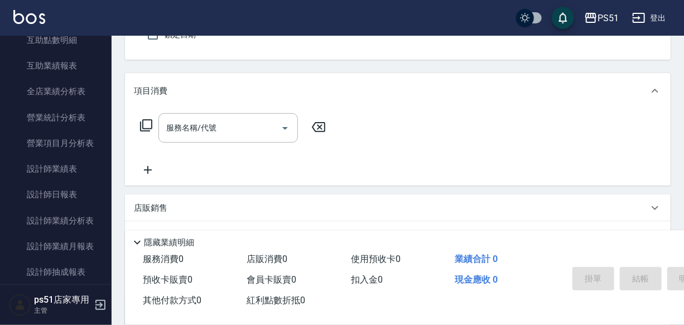
scroll to position [463, 0]
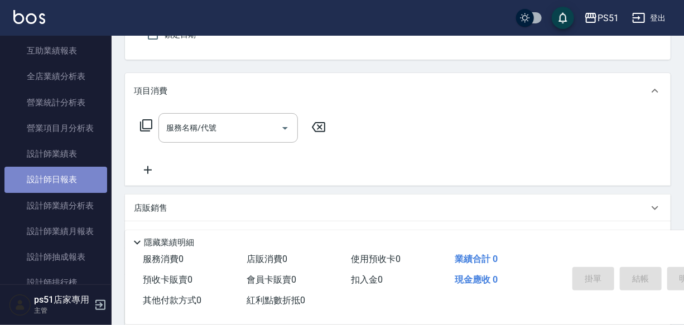
click at [80, 181] on link "設計師日報表" at bounding box center [55, 180] width 103 height 26
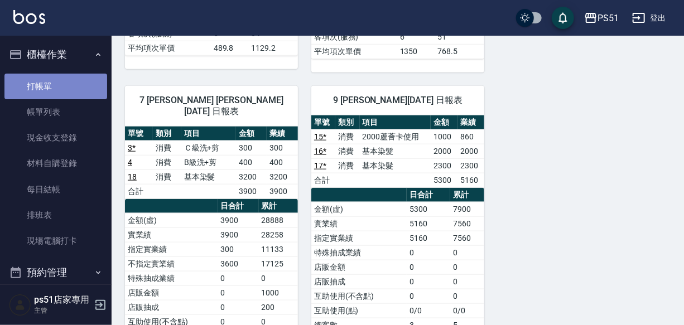
click at [78, 81] on link "打帳單" at bounding box center [55, 87] width 103 height 26
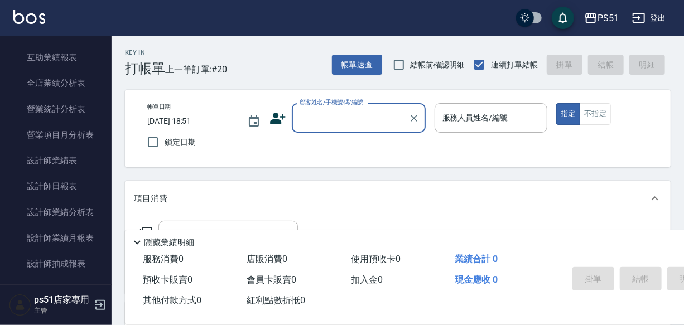
scroll to position [473, 0]
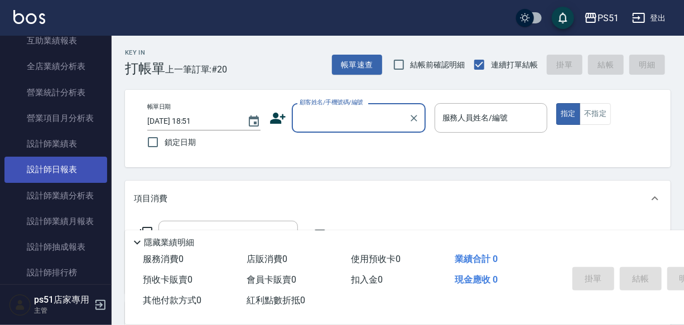
click at [68, 166] on link "設計師日報表" at bounding box center [55, 170] width 103 height 26
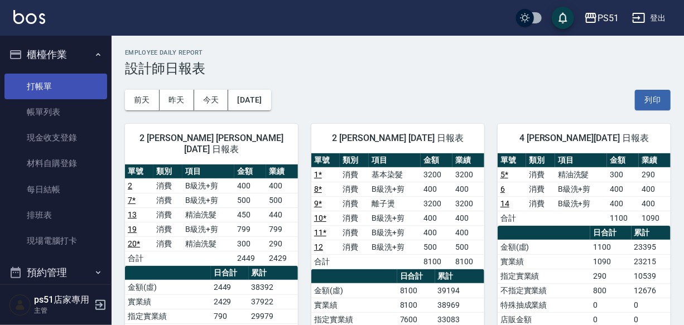
click at [36, 84] on link "打帳單" at bounding box center [55, 87] width 103 height 26
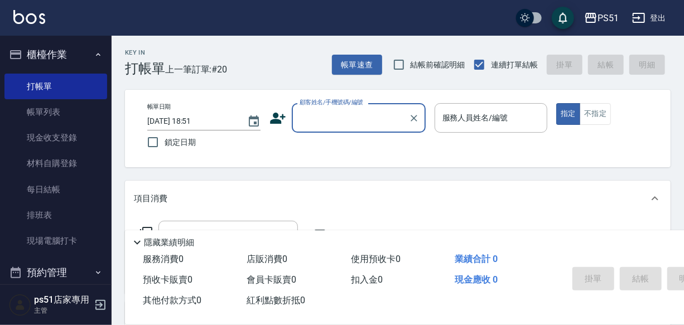
scroll to position [237, 0]
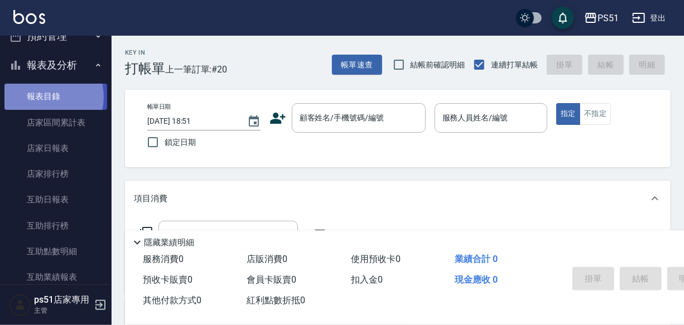
click at [42, 97] on link "報表目錄" at bounding box center [55, 97] width 103 height 26
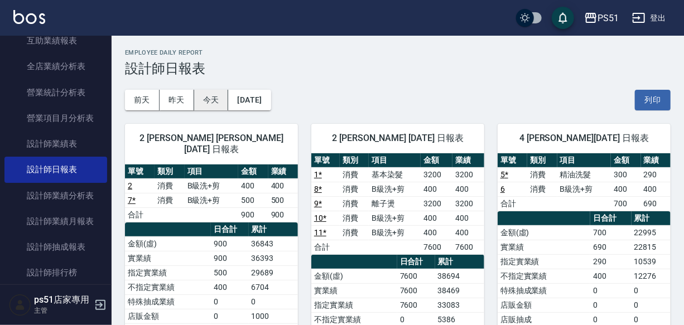
click at [215, 103] on button "今天" at bounding box center [211, 100] width 35 height 21
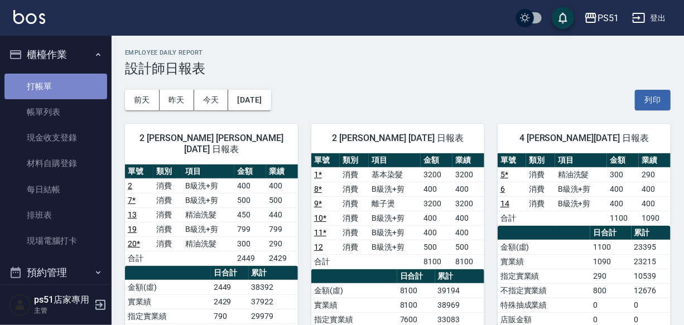
click at [58, 83] on link "打帳單" at bounding box center [55, 87] width 103 height 26
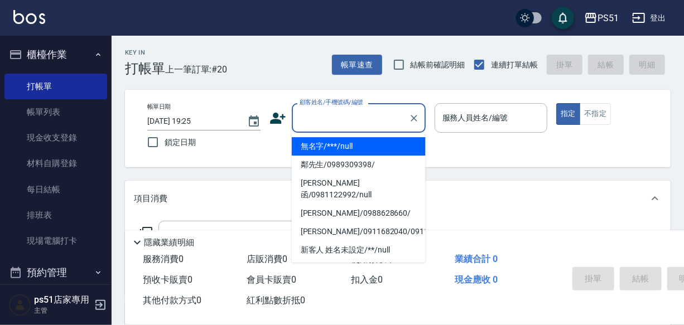
click at [323, 108] on input "顧客姓名/手機號碼/編號" at bounding box center [350, 118] width 107 height 20
click at [356, 151] on li "無名字/***/null" at bounding box center [359, 146] width 134 height 18
type input "無名字/***/null"
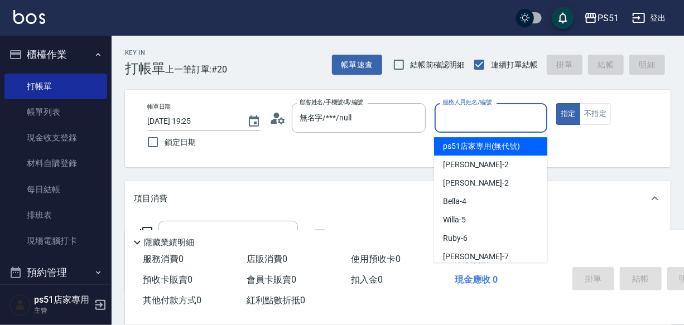
click at [465, 125] on input "服務人員姓名/編號" at bounding box center [491, 118] width 103 height 20
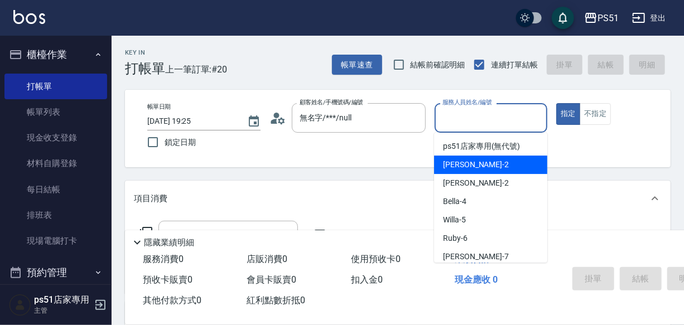
click at [461, 165] on span "[PERSON_NAME] -2" at bounding box center [476, 165] width 66 height 12
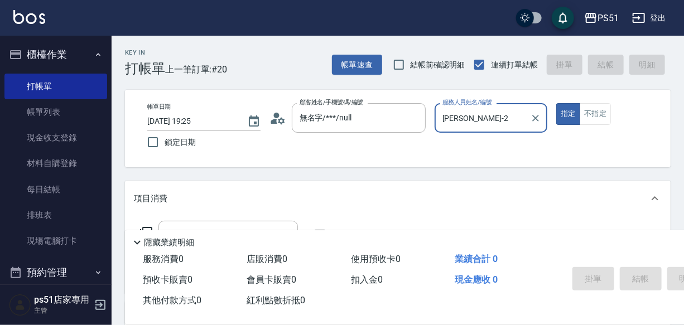
type input "[PERSON_NAME]-2"
click at [605, 111] on button "不指定" at bounding box center [595, 114] width 31 height 22
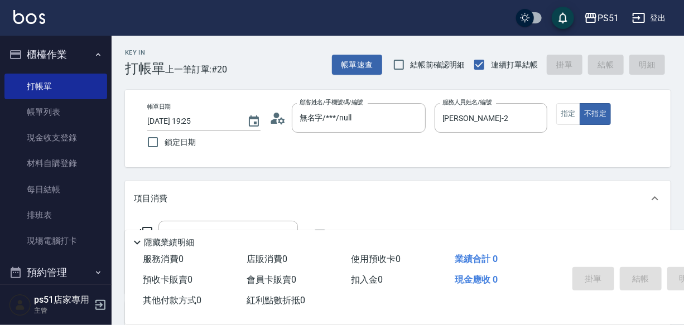
scroll to position [118, 0]
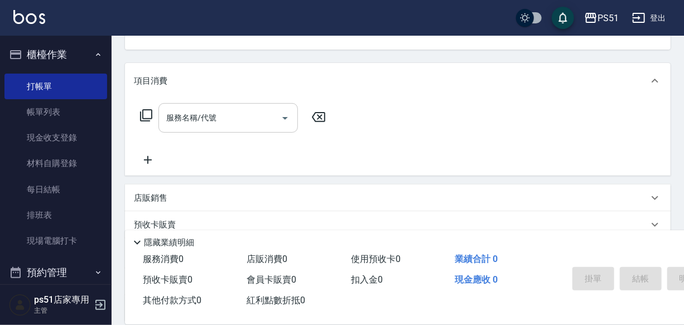
click at [198, 128] on input "服務名稱/代號" at bounding box center [220, 118] width 113 height 20
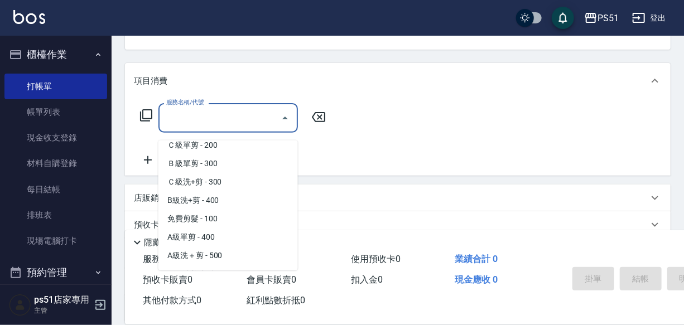
scroll to position [355, 0]
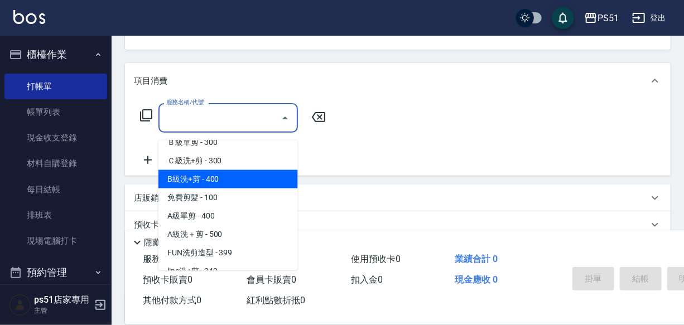
click at [250, 183] on span "B級洗+剪 - 400" at bounding box center [229, 179] width 140 height 18
type input "B級洗+剪(204)"
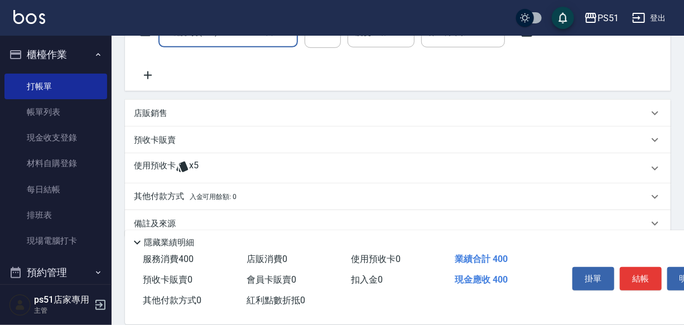
scroll to position [227, 0]
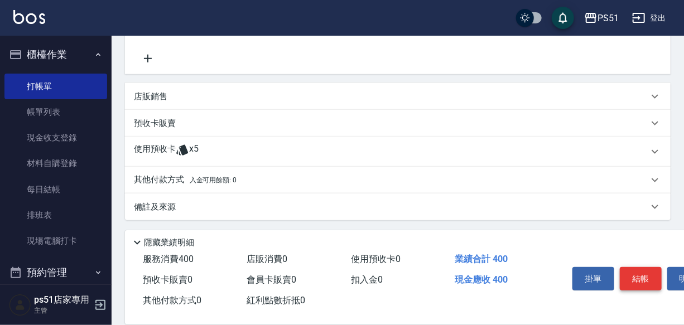
click at [642, 267] on button "結帳" at bounding box center [641, 278] width 42 height 23
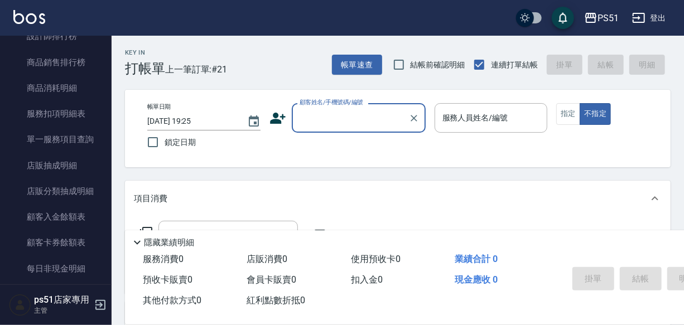
scroll to position [355, 0]
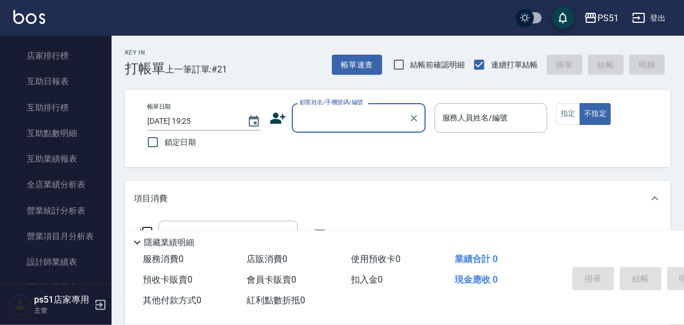
click at [327, 112] on input "顧客姓名/手機號碼/編號" at bounding box center [350, 118] width 107 height 20
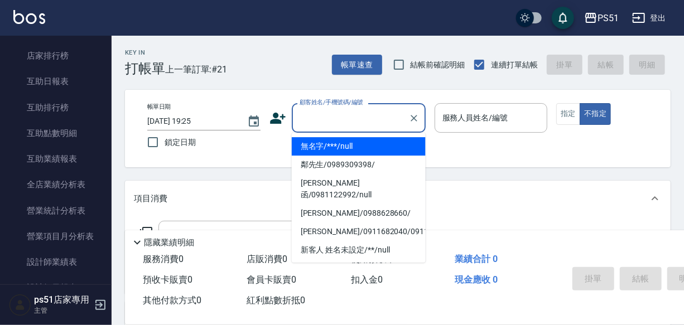
click at [333, 144] on li "無名字/***/null" at bounding box center [359, 146] width 134 height 18
type input "無名字/***/null"
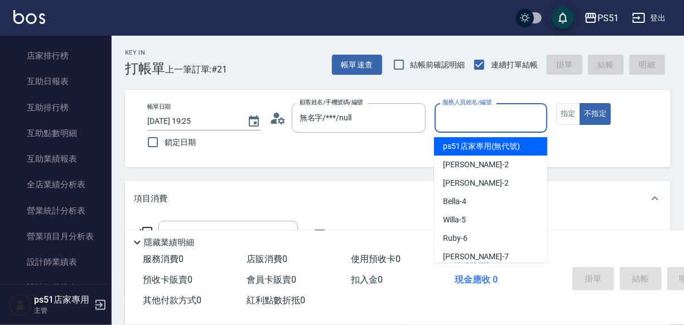
click at [489, 121] on input "服務人員姓名/編號" at bounding box center [491, 118] width 103 height 20
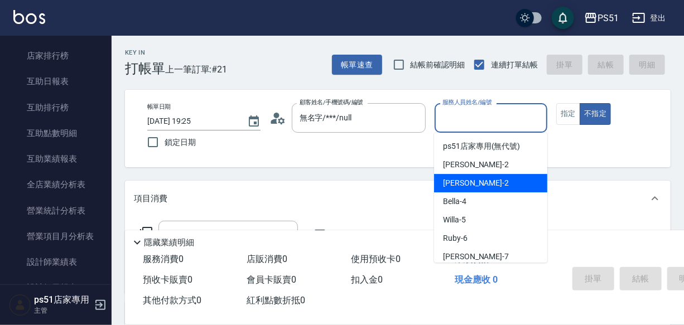
click at [494, 178] on div "[PERSON_NAME] -2" at bounding box center [490, 183] width 113 height 18
type input "[PERSON_NAME]-2"
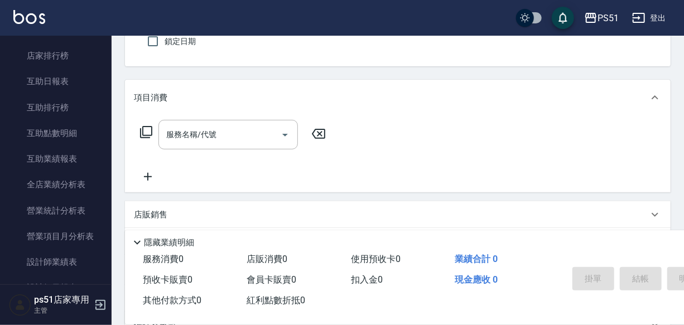
scroll to position [118, 0]
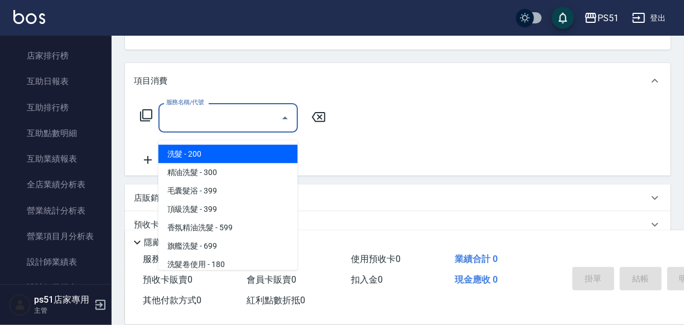
click at [206, 128] on input "服務名稱/代號" at bounding box center [220, 118] width 113 height 20
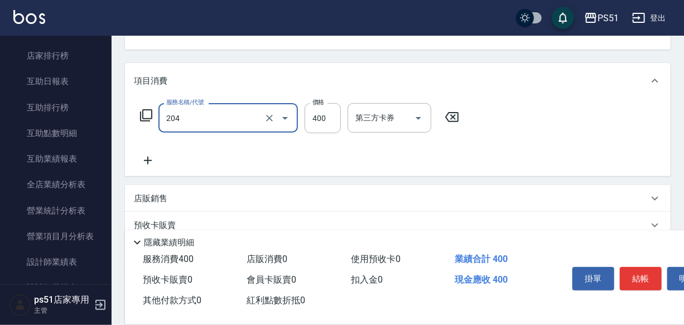
type input "B級洗+剪(204)"
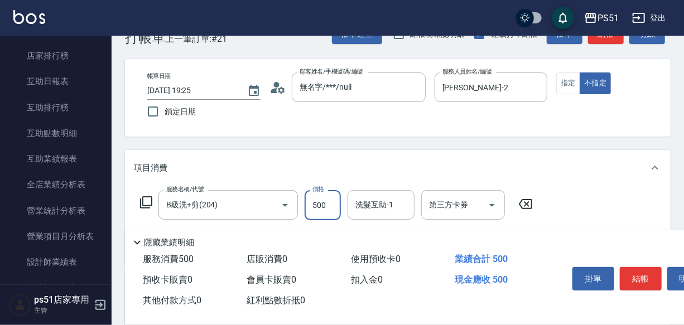
scroll to position [0, 0]
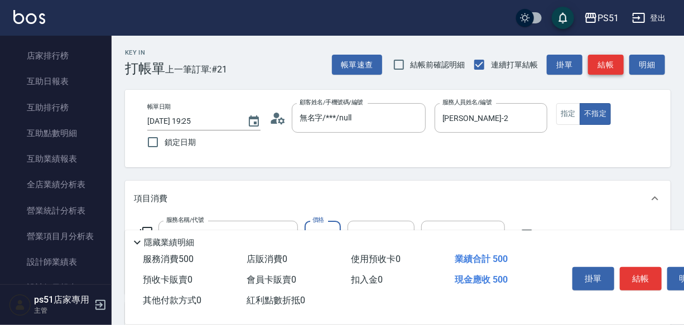
type input "500"
click at [597, 58] on button "結帳" at bounding box center [606, 65] width 36 height 21
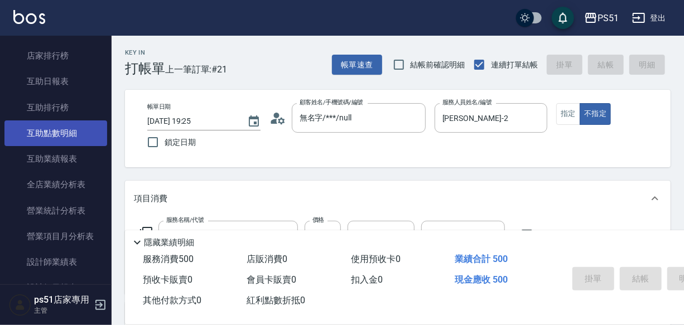
type input "2025/08/15 19:27"
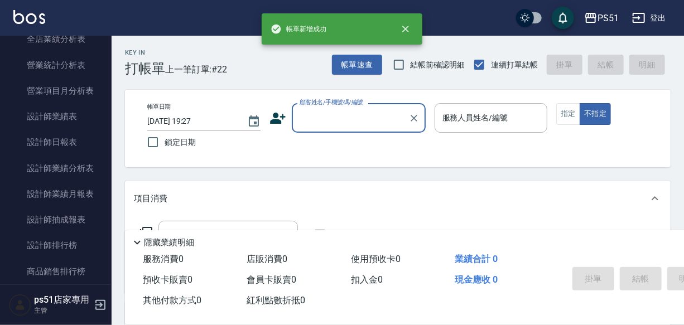
scroll to position [535, 0]
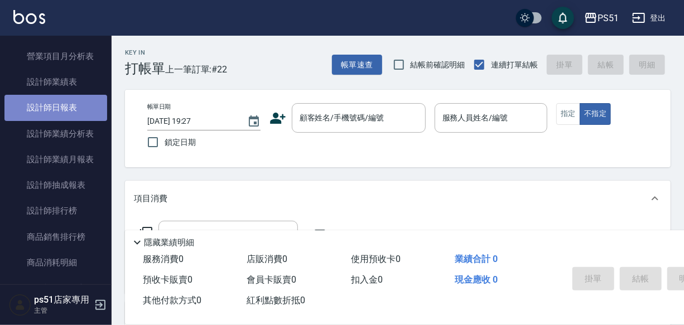
click at [73, 111] on link "設計師日報表" at bounding box center [55, 108] width 103 height 26
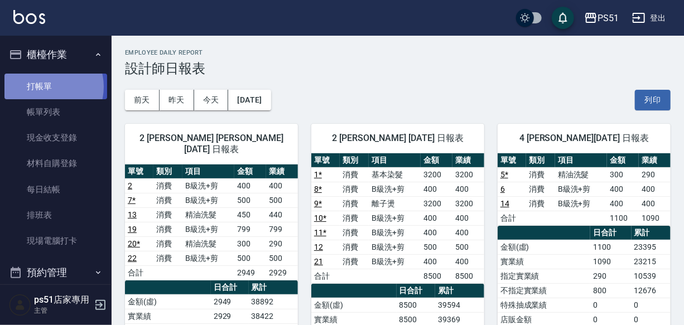
click at [47, 87] on link "打帳單" at bounding box center [55, 87] width 103 height 26
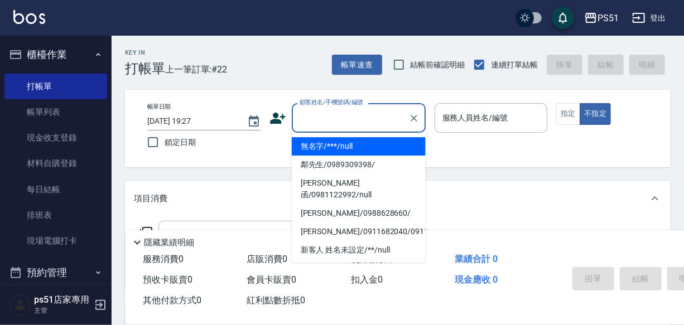
type input "無名字/***/null"
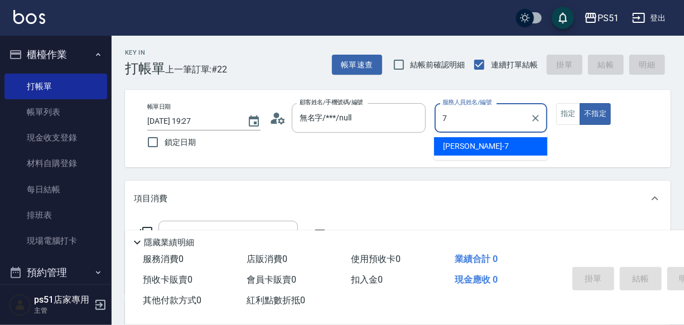
type input "[PERSON_NAME]-7"
type button "false"
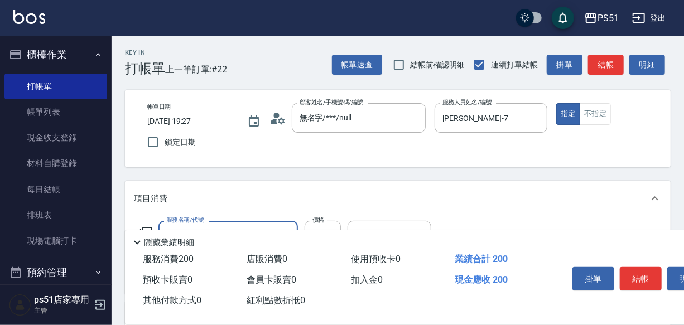
type input "洗髮(101)"
type input "300"
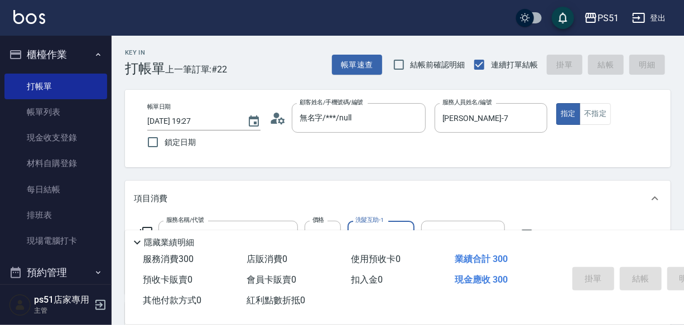
type input "2025/08/15 19:32"
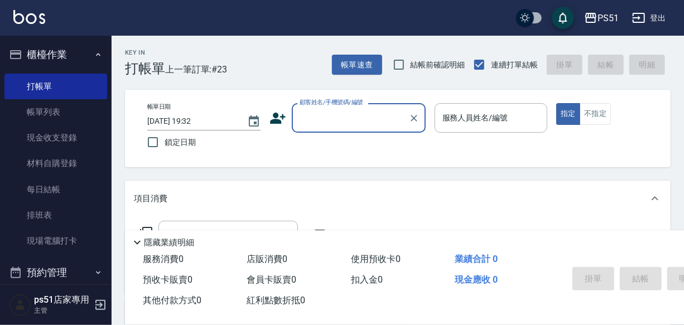
drag, startPoint x: 349, startPoint y: 115, endPoint x: 351, endPoint y: 127, distance: 11.8
click at [349, 114] on input "顧客姓名/手機號碼/編號" at bounding box center [350, 118] width 107 height 20
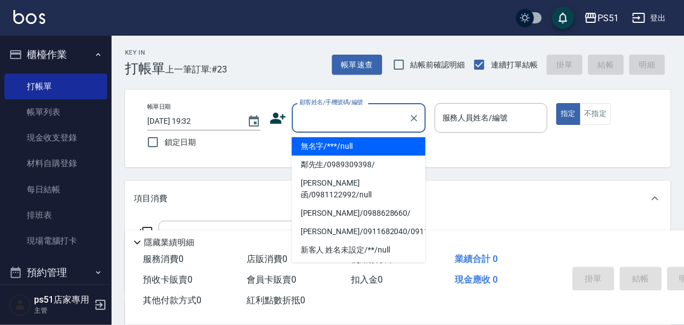
drag, startPoint x: 352, startPoint y: 143, endPoint x: 491, endPoint y: 82, distance: 152.2
click at [352, 143] on li "無名字/***/null" at bounding box center [359, 146] width 134 height 18
type input "無名字/***/null"
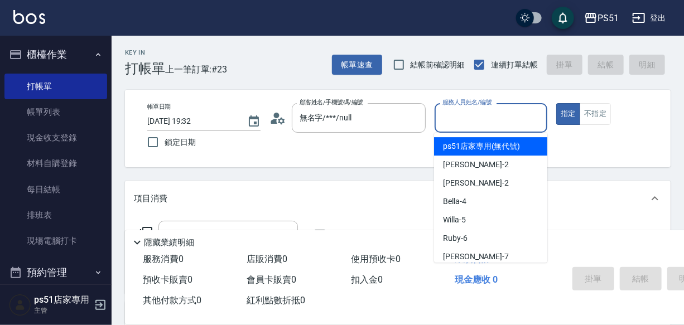
click at [491, 112] on input "服務人員姓名/編號" at bounding box center [491, 118] width 103 height 20
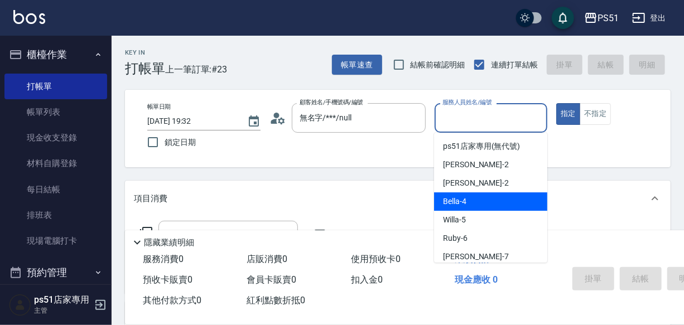
click at [492, 209] on div "Bella -4" at bounding box center [490, 202] width 113 height 18
type input "Bella-4"
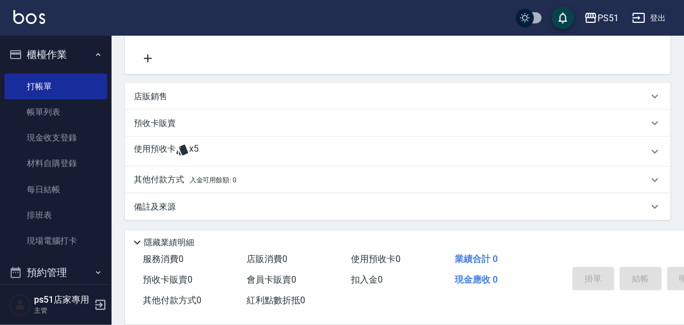
scroll to position [108, 0]
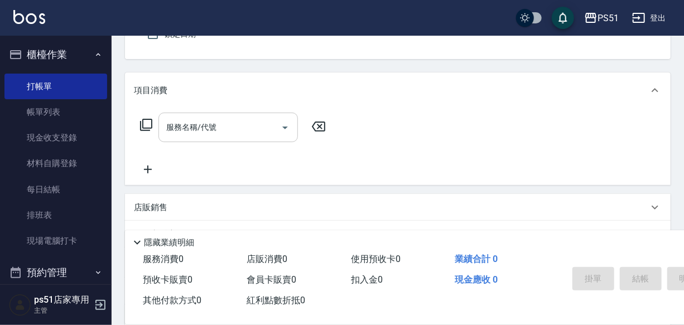
click at [186, 137] on input "服務名稱/代號" at bounding box center [220, 128] width 113 height 20
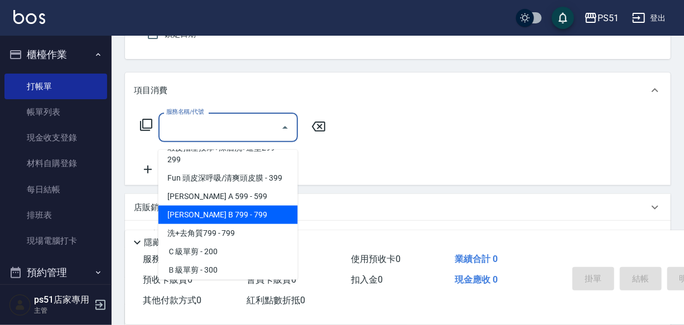
scroll to position [355, 0]
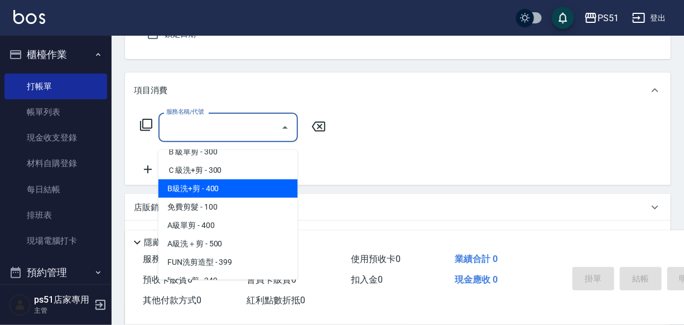
click at [231, 181] on span "B級洗+剪 - 400" at bounding box center [229, 189] width 140 height 18
type input "B級洗+剪(204)"
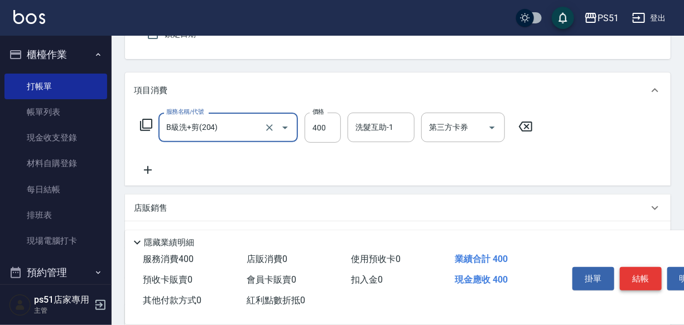
click at [635, 275] on button "結帳" at bounding box center [641, 278] width 42 height 23
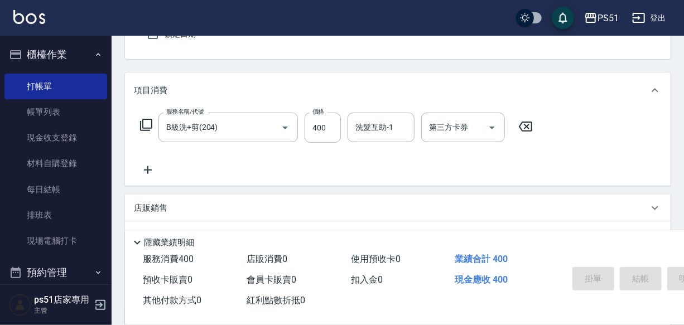
type input "2025/08/15 19:38"
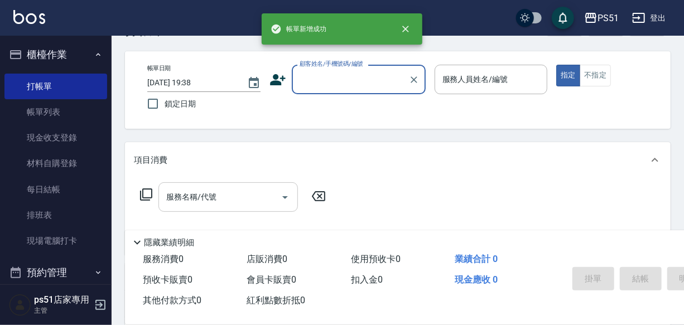
scroll to position [0, 0]
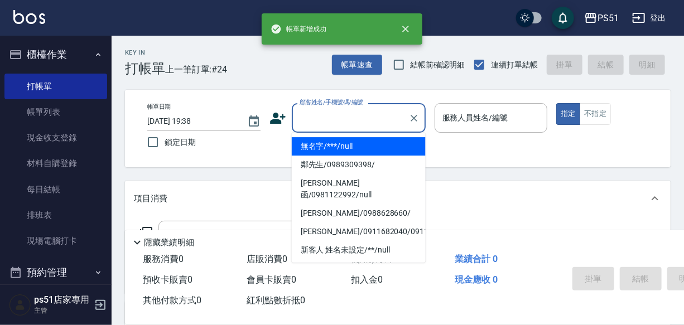
click at [353, 122] on input "顧客姓名/手機號碼/編號" at bounding box center [350, 118] width 107 height 20
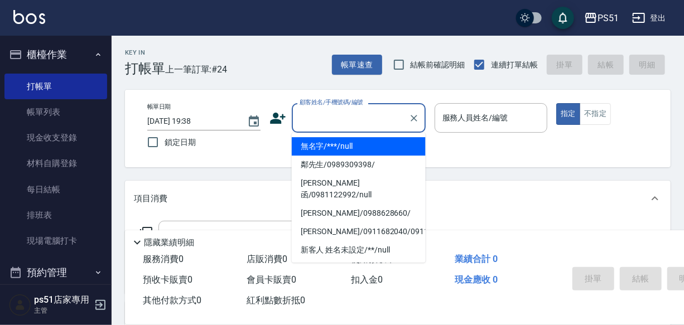
click at [356, 138] on li "無名字/***/null" at bounding box center [359, 146] width 134 height 18
type input "無名字/***/null"
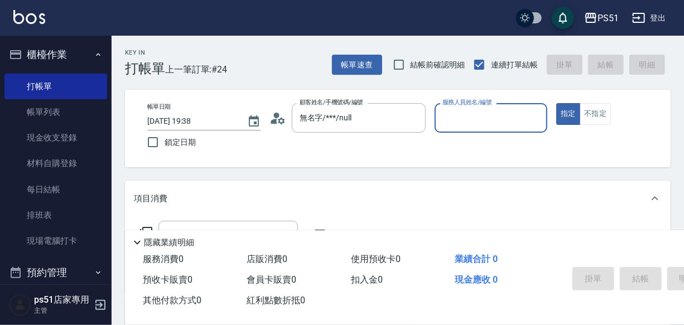
click at [469, 122] on input "服務人員姓名/編號" at bounding box center [491, 118] width 103 height 20
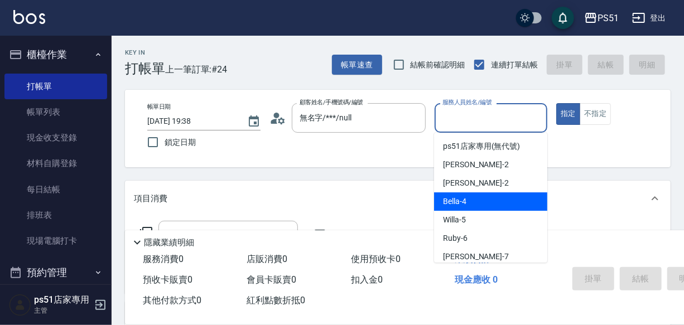
click at [477, 202] on div "Bella -4" at bounding box center [490, 202] width 113 height 18
type input "Bella-4"
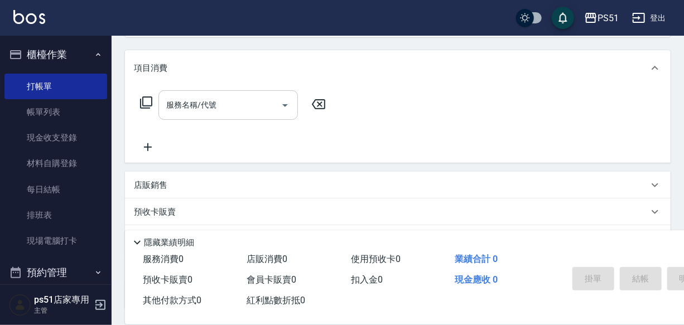
scroll to position [108, 0]
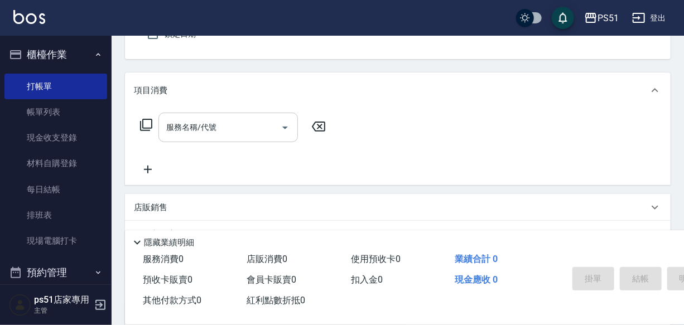
click at [222, 137] on input "服務名稱/代號" at bounding box center [220, 128] width 113 height 20
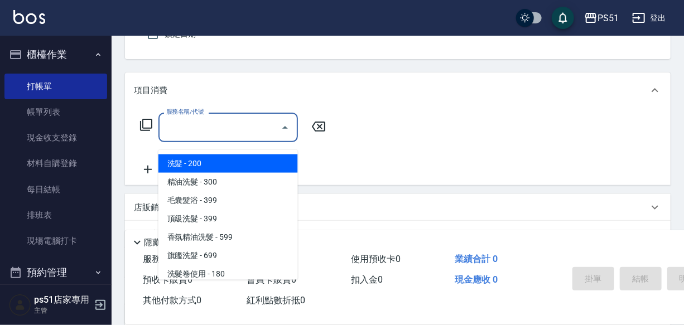
click at [220, 163] on span "洗髮 - 200" at bounding box center [229, 164] width 140 height 18
type input "洗髮(101)"
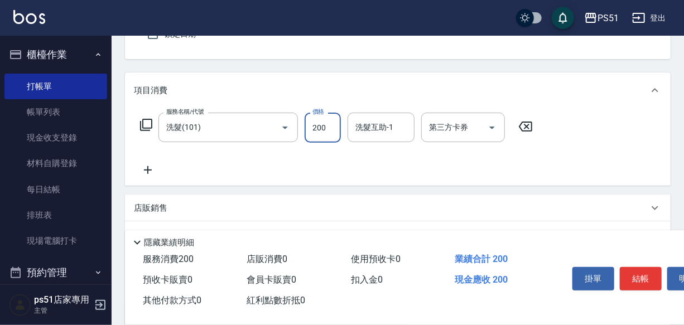
click at [307, 142] on input "200" at bounding box center [323, 128] width 36 height 30
type input "300"
click at [644, 273] on button "結帳" at bounding box center [641, 278] width 42 height 23
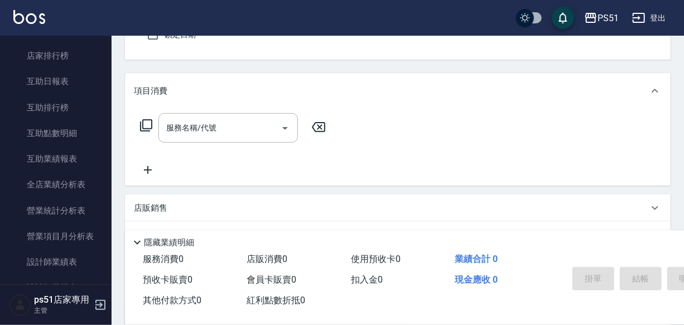
scroll to position [237, 0]
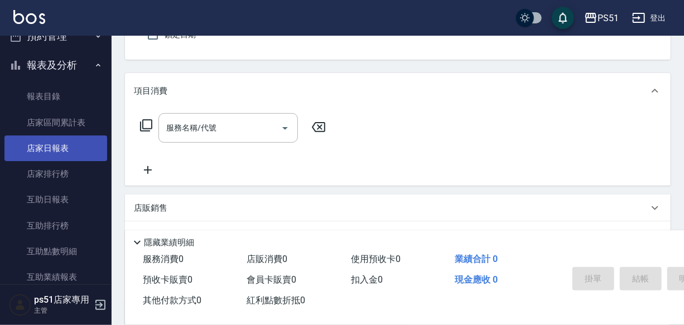
click at [68, 149] on link "店家日報表" at bounding box center [55, 149] width 103 height 26
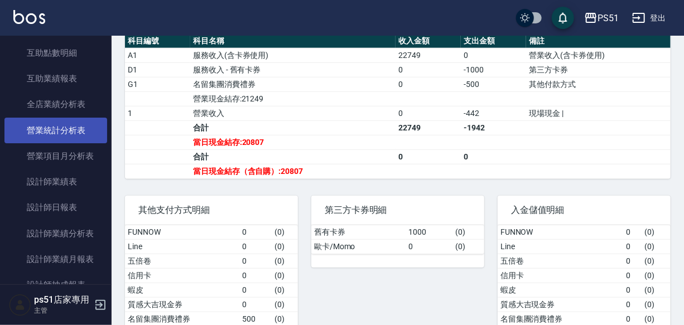
scroll to position [473, 0]
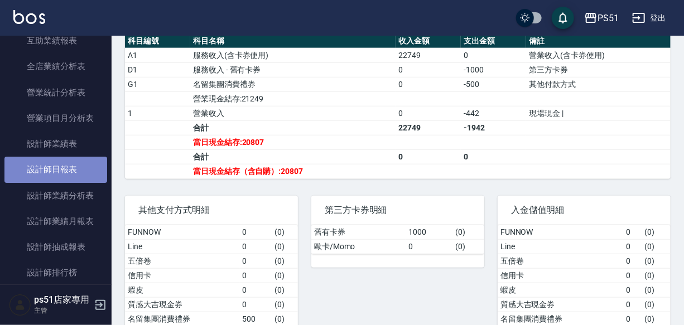
click at [77, 166] on link "設計師日報表" at bounding box center [55, 170] width 103 height 26
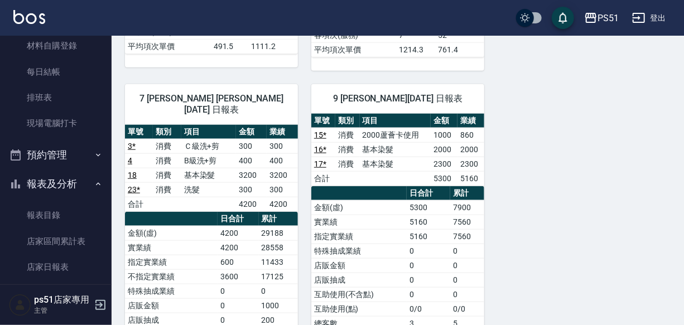
scroll to position [237, 0]
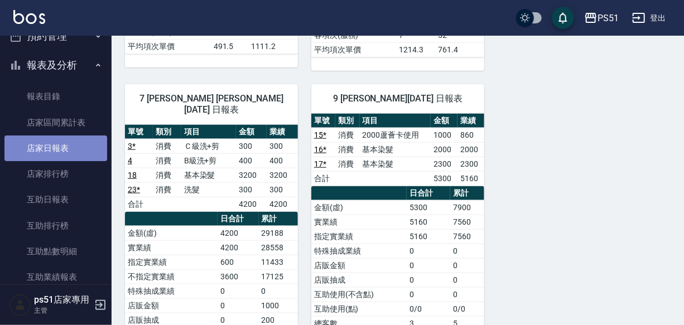
click at [78, 147] on link "店家日報表" at bounding box center [55, 149] width 103 height 26
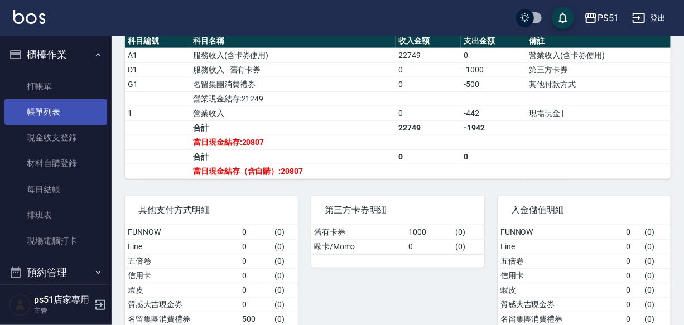
click at [63, 109] on link "帳單列表" at bounding box center [55, 112] width 103 height 26
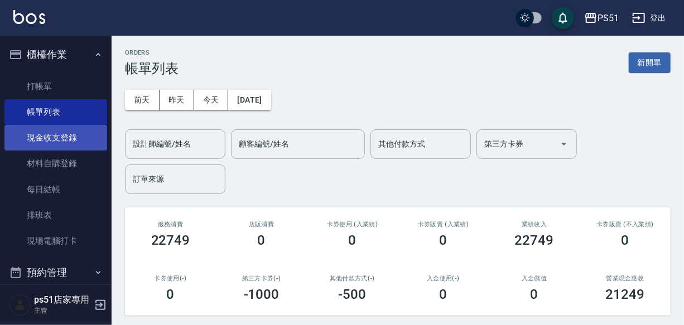
click at [71, 135] on link "現金收支登錄" at bounding box center [55, 138] width 103 height 26
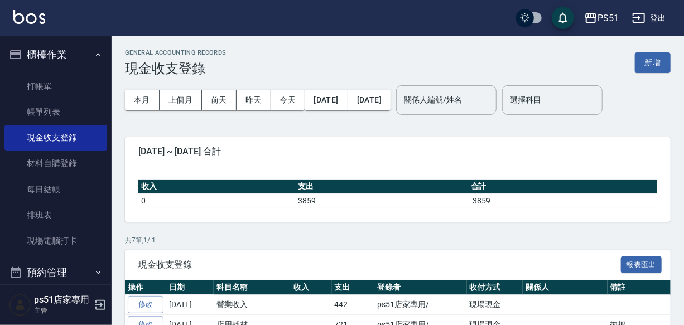
scroll to position [151, 0]
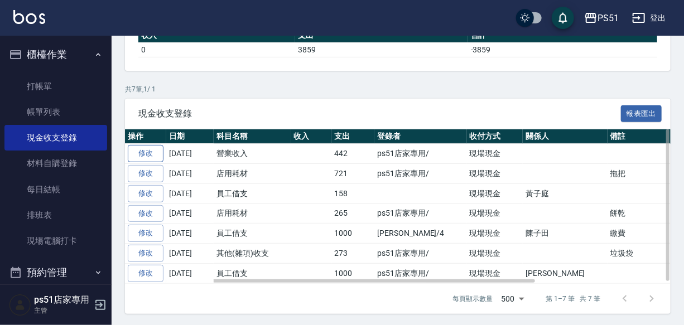
click at [146, 155] on link "修改" at bounding box center [146, 153] width 36 height 17
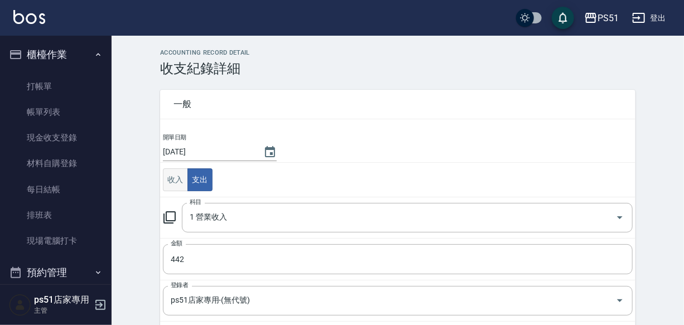
click at [181, 178] on button "收入" at bounding box center [175, 180] width 25 height 23
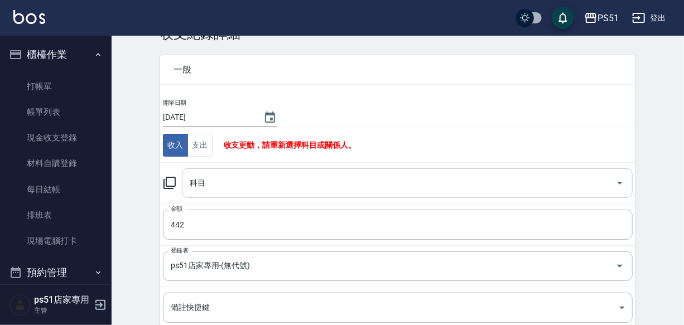
scroll to position [153, 0]
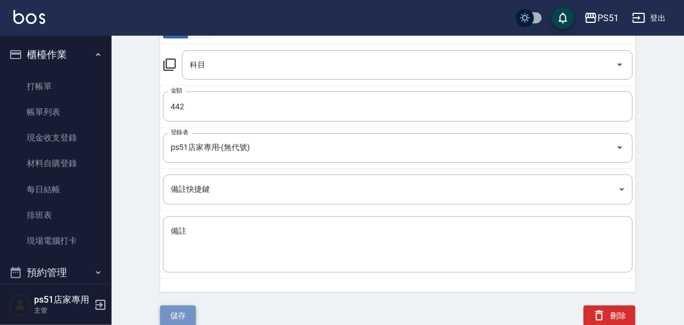
click at [177, 308] on button "儲存" at bounding box center [178, 316] width 36 height 21
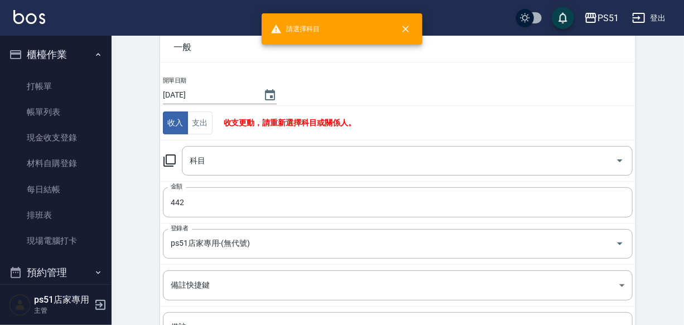
scroll to position [35, 0]
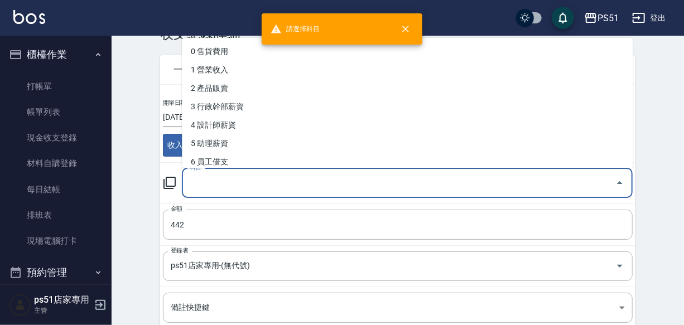
click at [296, 182] on input "科目" at bounding box center [399, 184] width 424 height 20
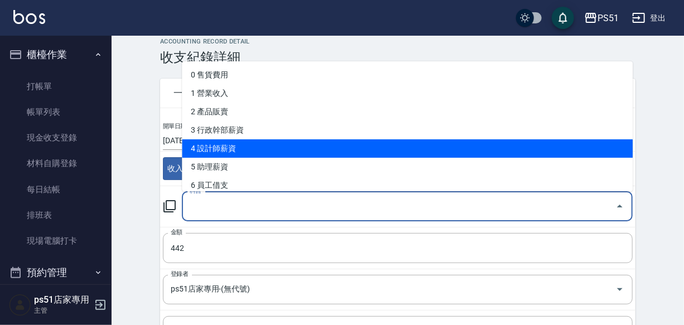
scroll to position [0, 0]
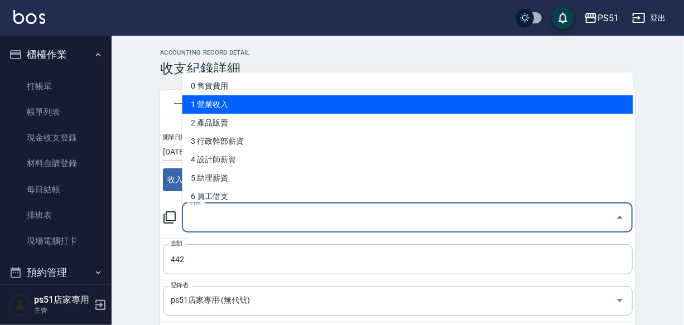
click at [269, 103] on li "1 營業收入" at bounding box center [407, 104] width 451 height 18
type input "1 營業收入"
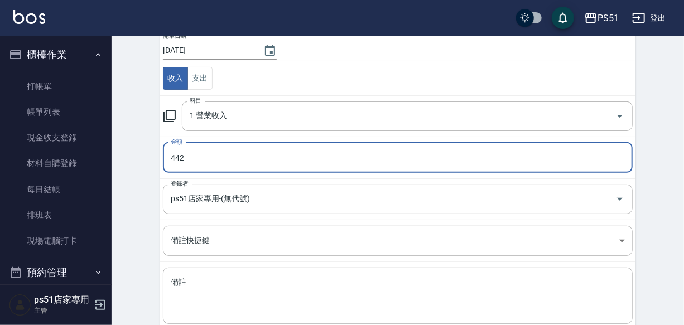
scroll to position [153, 0]
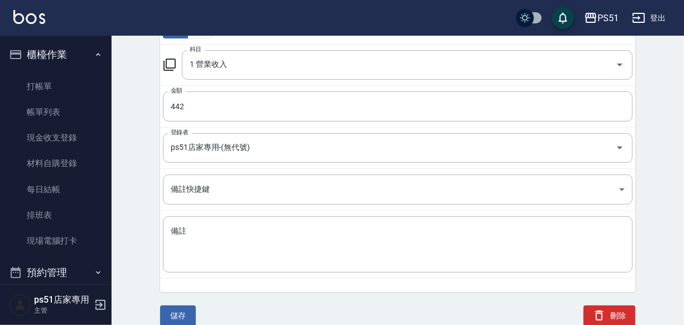
click at [146, 194] on div "ACCOUNTING RECORD DETAIL 收支紀錄詳細 一般 開單日期 2025/08/15 收入 支出 科目 1 營業收入 科目 金額 442 金額…" at bounding box center [398, 111] width 573 height 430
click at [179, 316] on button "儲存" at bounding box center [178, 316] width 36 height 21
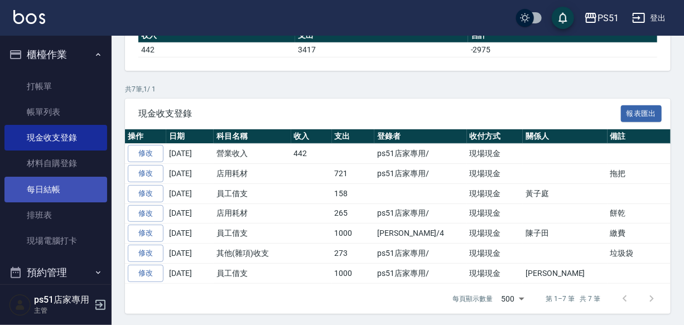
scroll to position [237, 0]
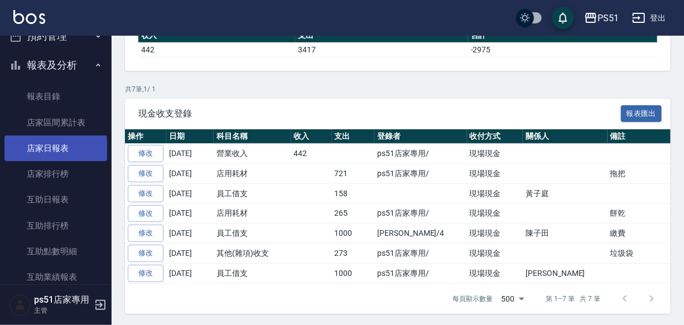
click at [74, 150] on link "店家日報表" at bounding box center [55, 149] width 103 height 26
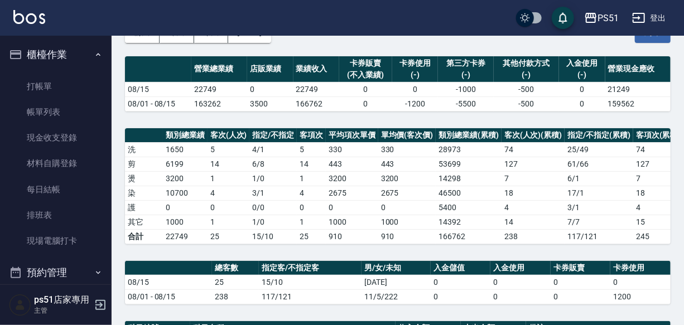
scroll to position [48, 0]
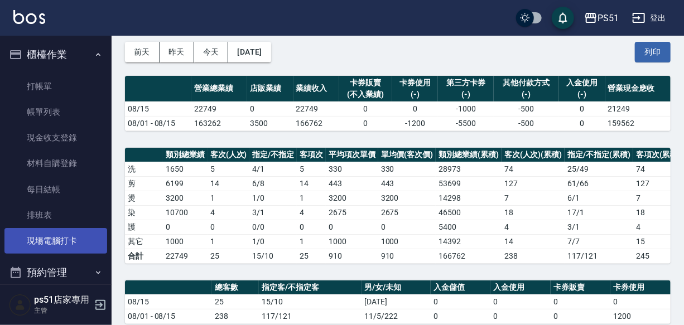
click at [47, 236] on link "現場電腦打卡" at bounding box center [55, 241] width 103 height 26
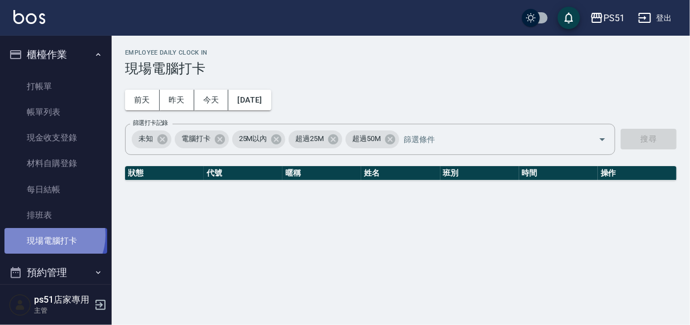
click at [47, 236] on link "現場電腦打卡" at bounding box center [55, 241] width 103 height 26
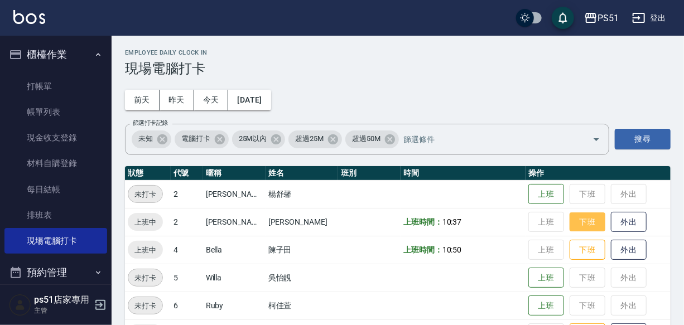
click at [583, 224] on button "下班" at bounding box center [588, 223] width 36 height 20
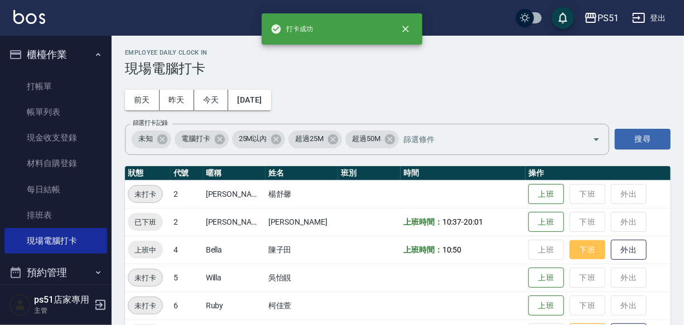
click at [586, 247] on button "下班" at bounding box center [588, 251] width 36 height 20
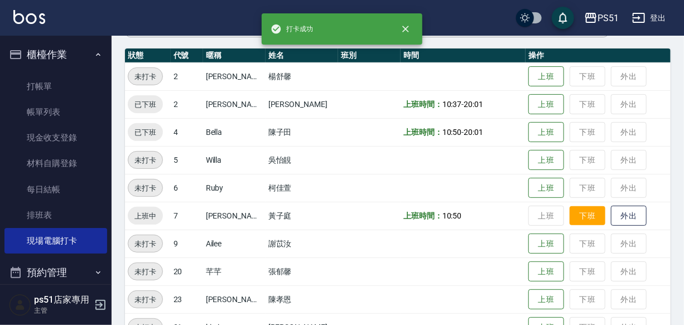
click at [578, 219] on button "下班" at bounding box center [588, 217] width 36 height 20
